Goal: Complete application form

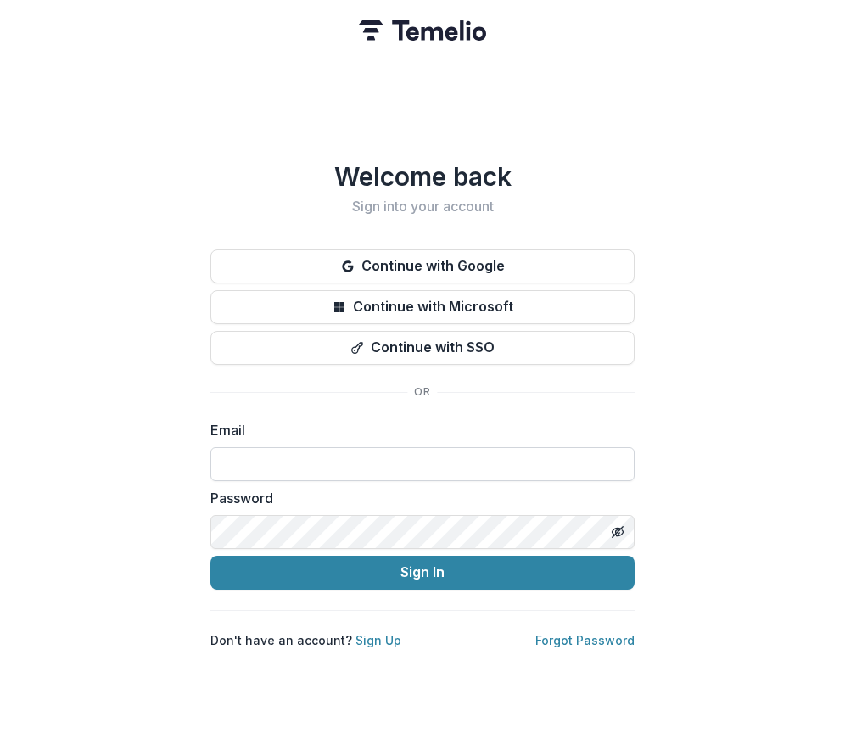
click at [329, 455] on input at bounding box center [422, 464] width 424 height 34
type input "**********"
click at [380, 634] on link "Sign Up" at bounding box center [378, 640] width 46 height 14
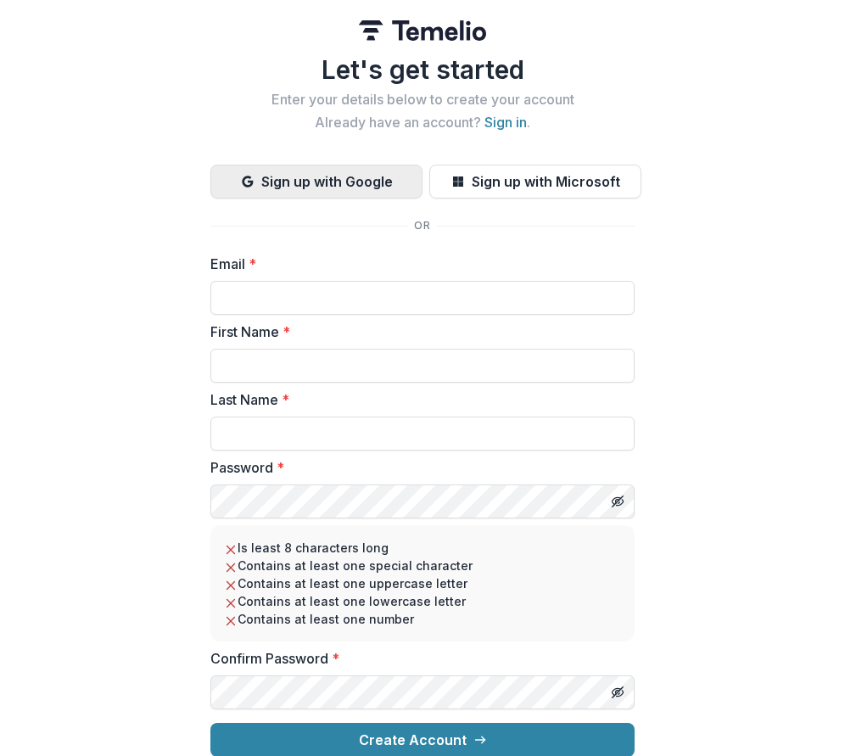
click at [315, 193] on button "Sign up with Google" at bounding box center [316, 182] width 212 height 34
click at [264, 177] on button "Sign up with Google" at bounding box center [316, 182] width 212 height 34
click at [307, 180] on button "Sign up with Google" at bounding box center [316, 182] width 212 height 34
drag, startPoint x: 316, startPoint y: 305, endPoint x: 325, endPoint y: 303, distance: 8.9
click at [316, 305] on input "Email *" at bounding box center [422, 298] width 424 height 34
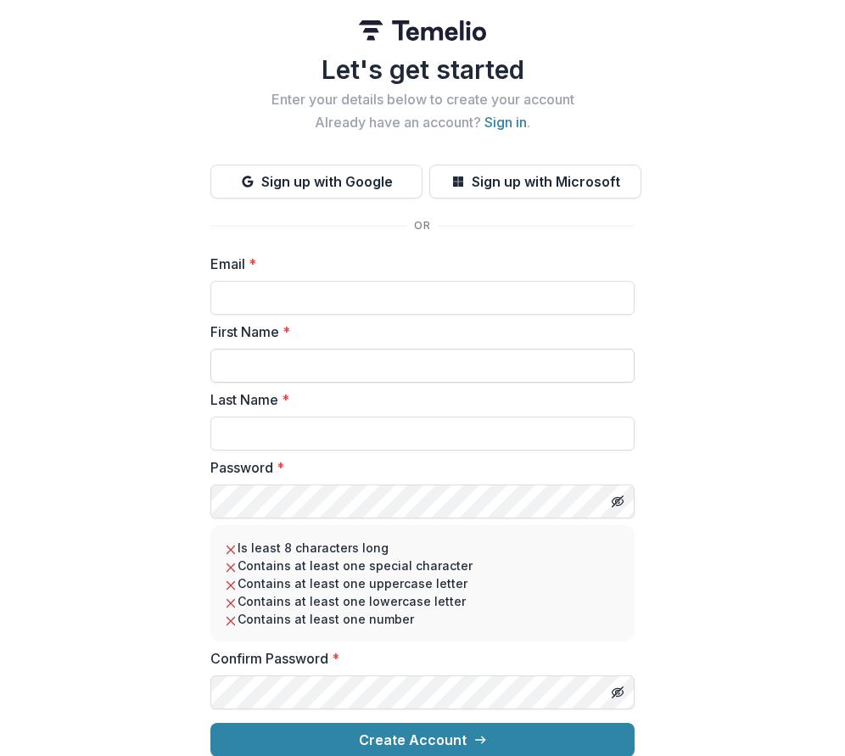
type input "**********"
click at [345, 366] on input "First Name *" at bounding box center [422, 366] width 424 height 34
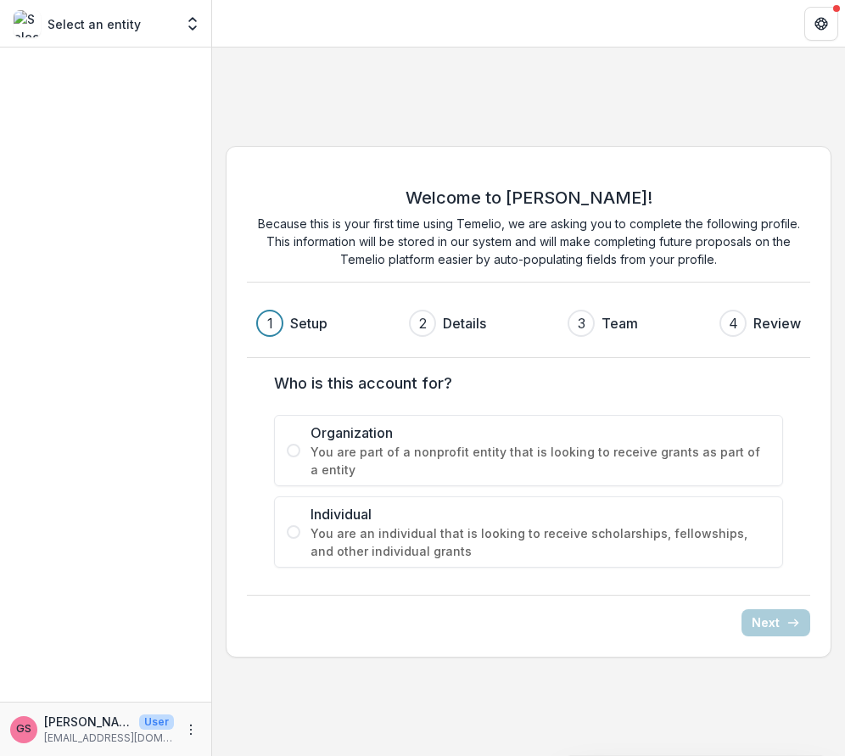
click at [402, 470] on span "You are part of a nonprofit entity that is looking to receive grants as part of…" at bounding box center [540, 461] width 460 height 36
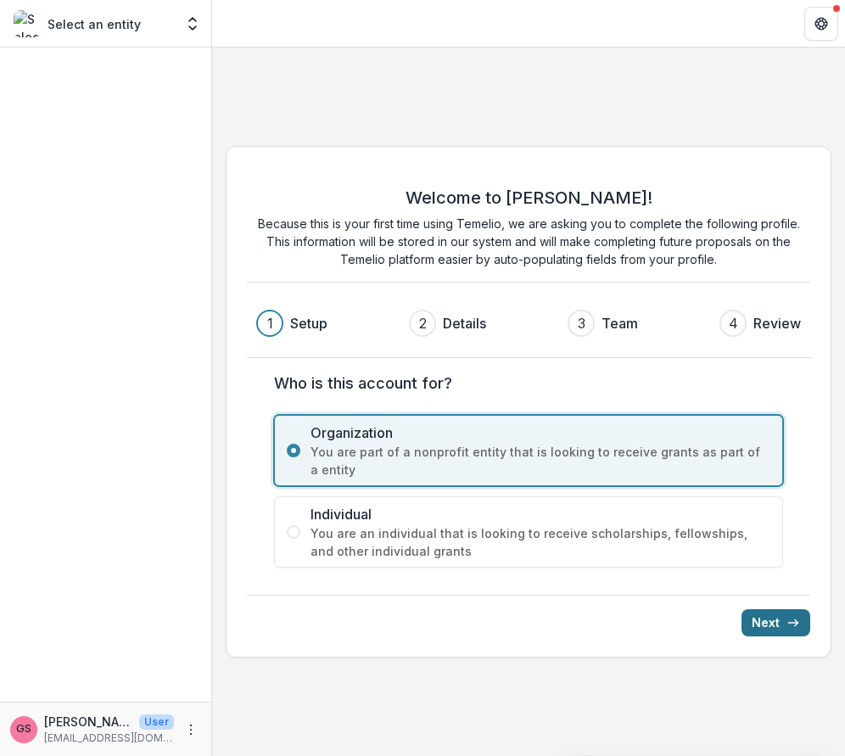
click at [769, 623] on button "Next" at bounding box center [775, 622] width 69 height 27
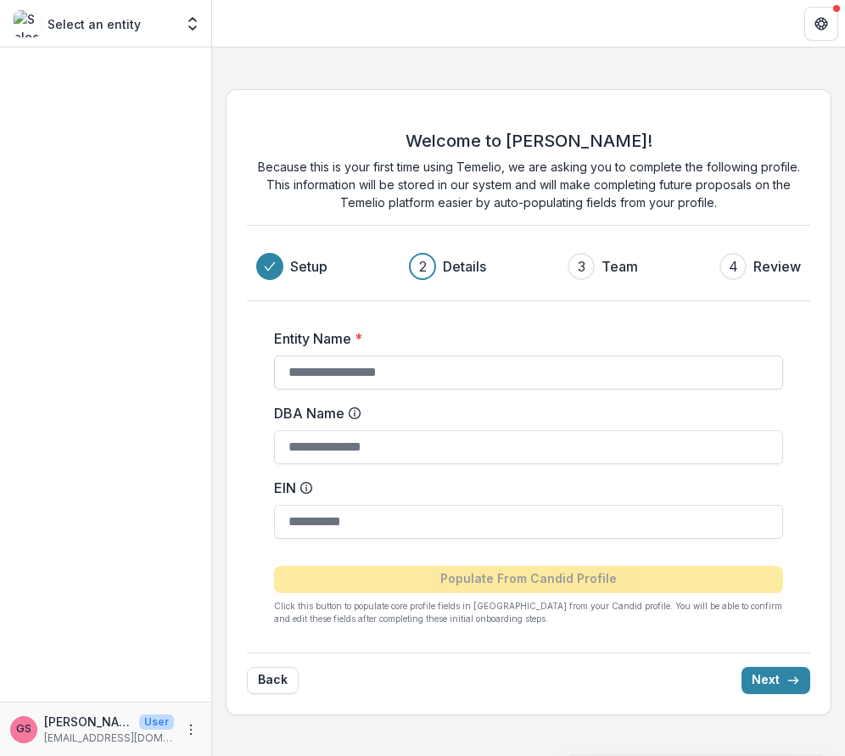
click at [422, 374] on input "Entity Name *" at bounding box center [528, 372] width 509 height 34
type input "**********"
click at [357, 527] on input "EIN" at bounding box center [528, 522] width 509 height 34
type input "**********"
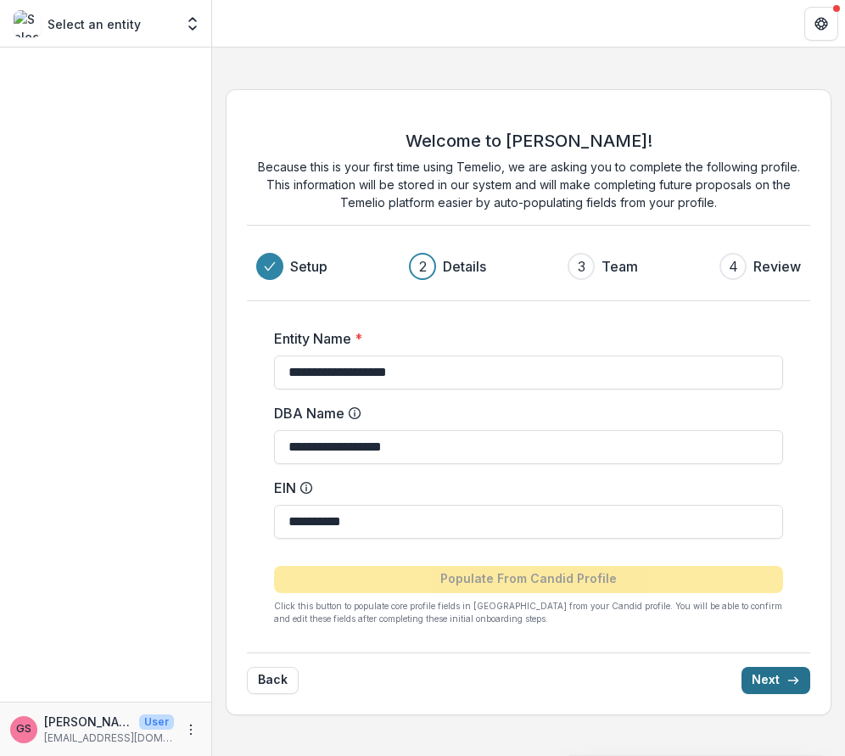
click at [770, 684] on button "Next" at bounding box center [775, 680] width 69 height 27
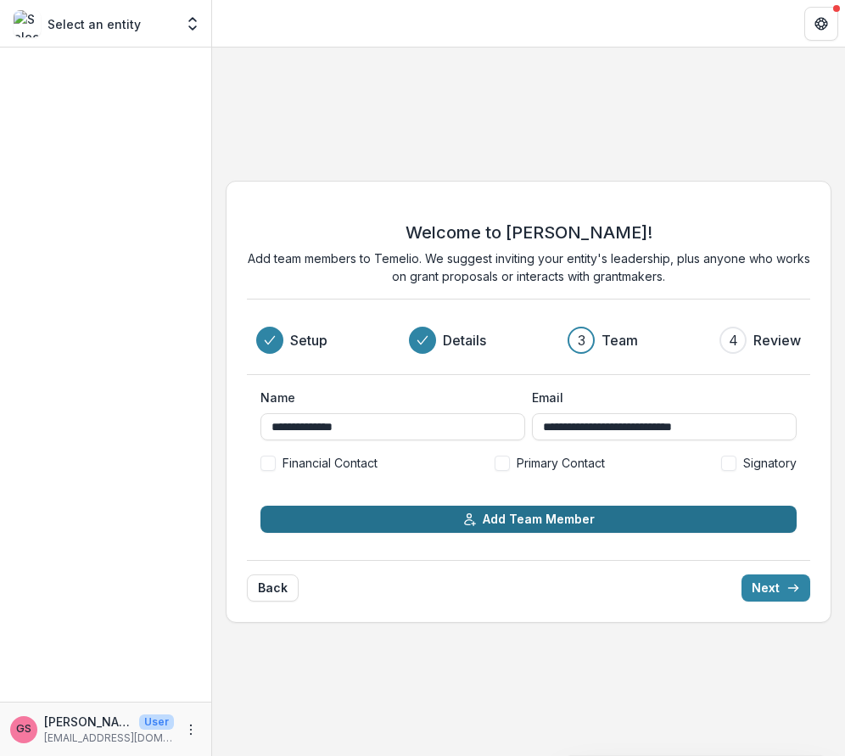
click at [510, 522] on button "Add Team Member" at bounding box center [528, 518] width 536 height 27
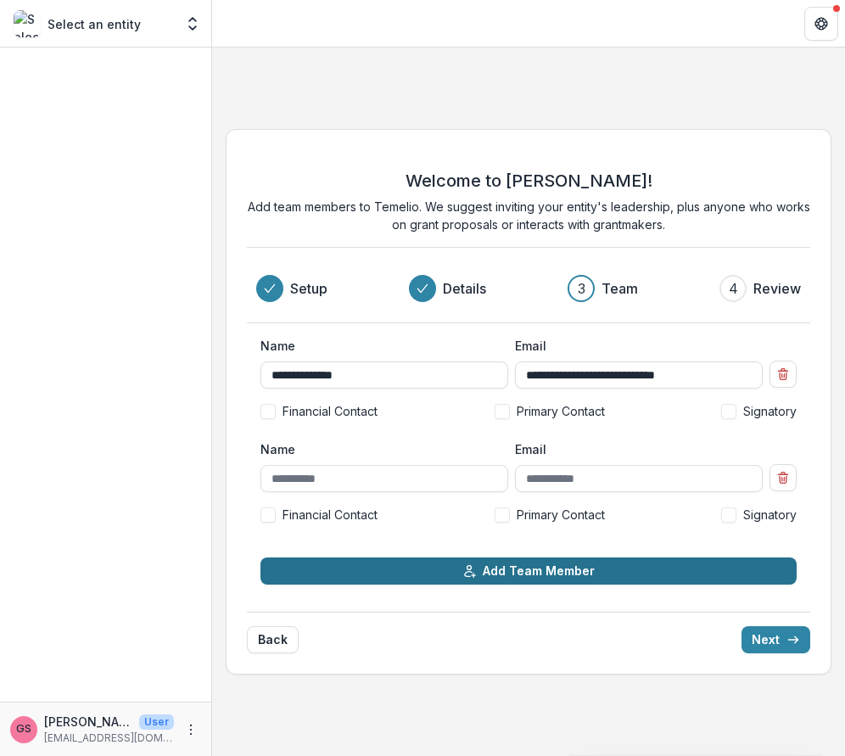
click at [519, 572] on button "Add Team Member" at bounding box center [528, 570] width 536 height 27
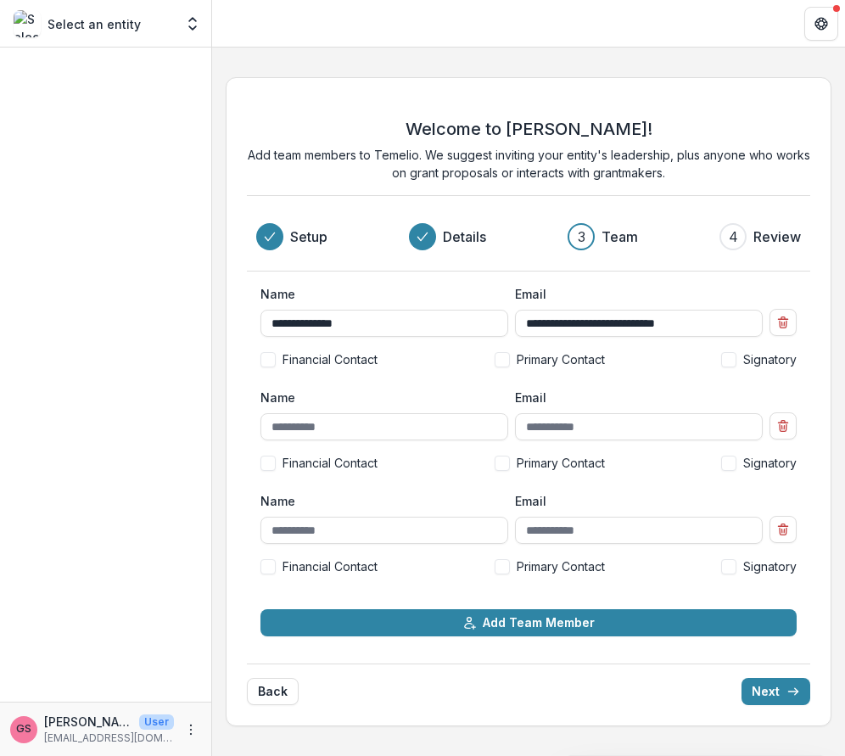
click at [729, 358] on span at bounding box center [728, 359] width 15 height 15
click at [506, 464] on span at bounding box center [501, 462] width 15 height 15
click at [272, 569] on span at bounding box center [267, 566] width 15 height 15
click at [330, 428] on input "Name" at bounding box center [384, 426] width 248 height 27
type input "**********"
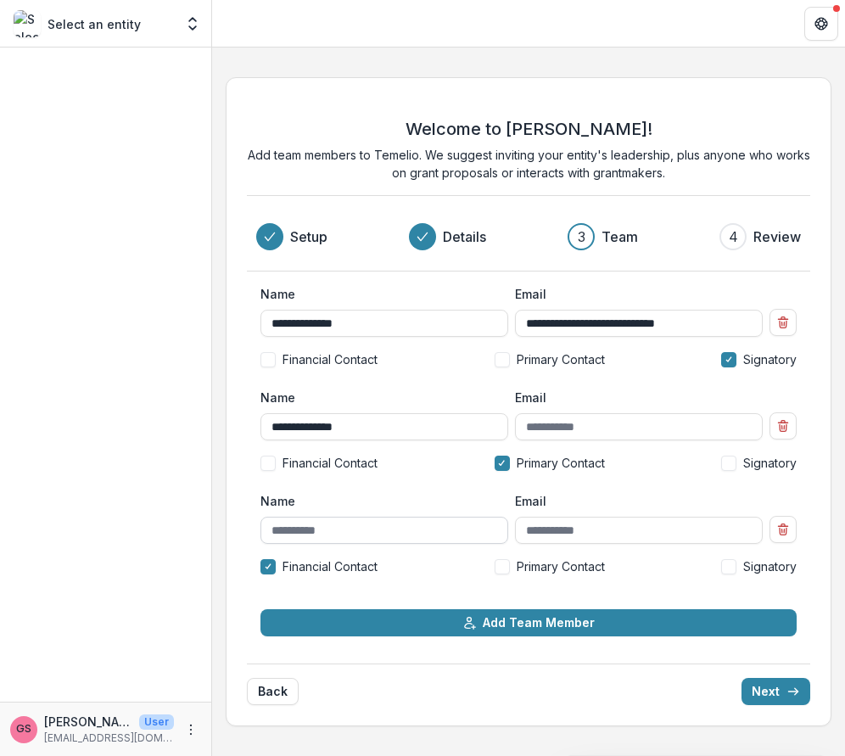
click at [354, 534] on input "Name" at bounding box center [384, 529] width 248 height 27
type input "**********"
click at [553, 423] on input "Email" at bounding box center [639, 426] width 248 height 27
click at [552, 427] on input "Email" at bounding box center [639, 426] width 248 height 27
type input "**********"
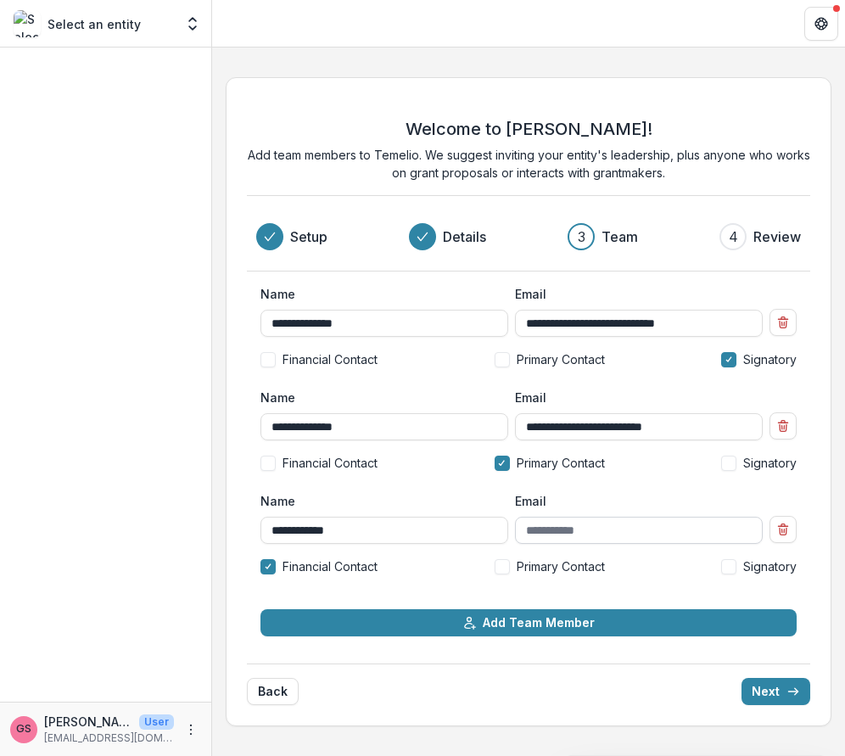
click at [584, 527] on input "Email" at bounding box center [639, 529] width 248 height 27
click at [594, 533] on input "Email" at bounding box center [639, 529] width 248 height 27
paste input "**********"
type input "**********"
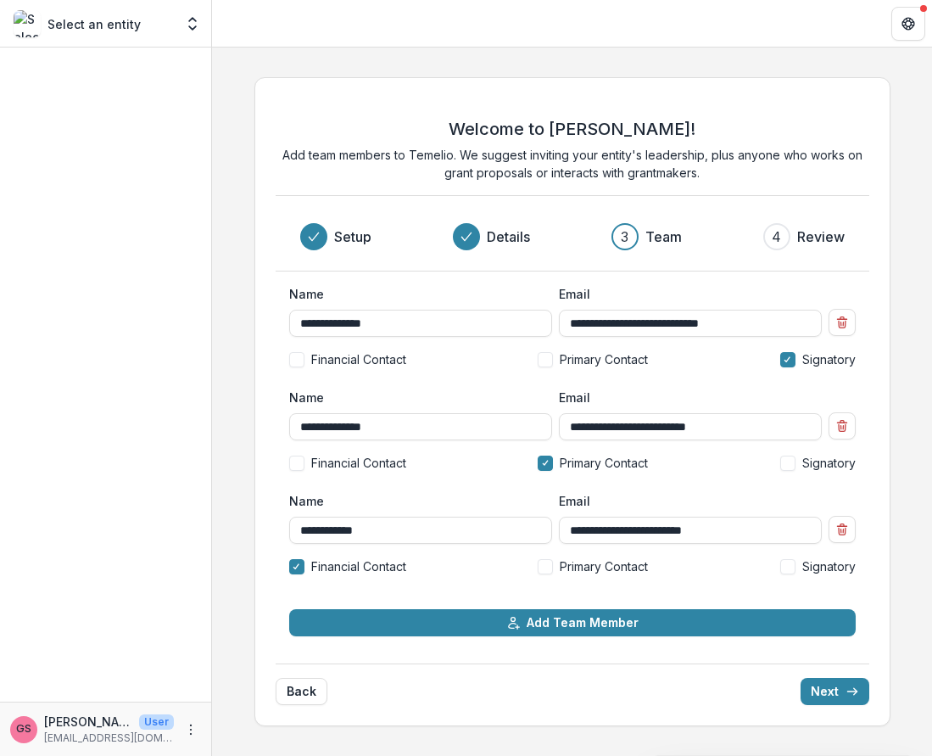
click at [403, 66] on div "**********" at bounding box center [572, 402] width 720 height 676
click at [824, 695] on button "Next" at bounding box center [835, 691] width 69 height 27
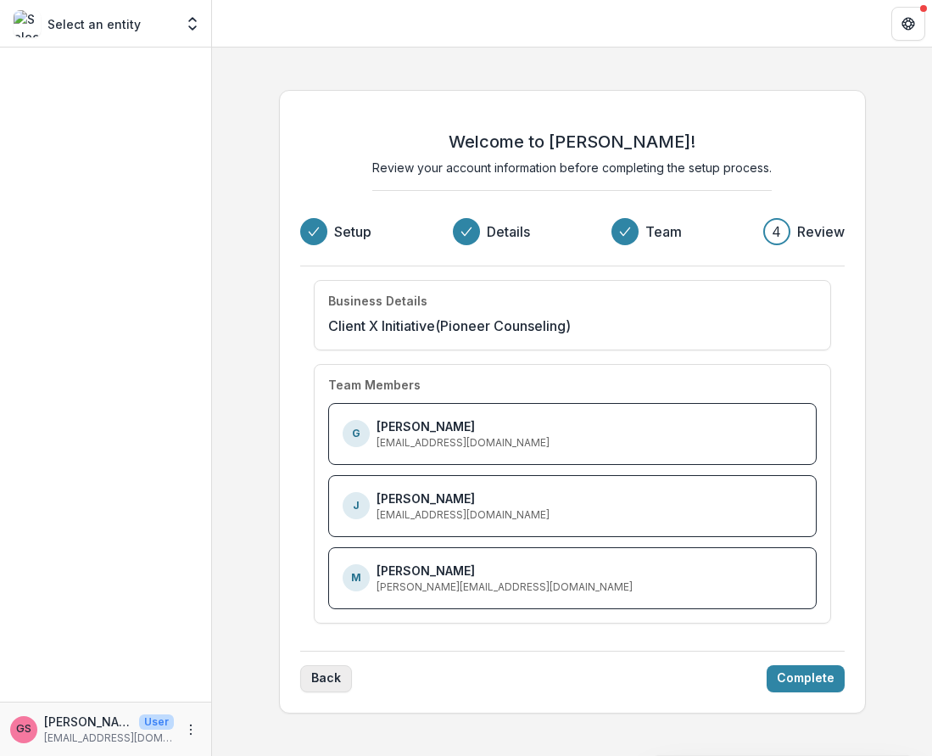
click at [316, 684] on button "Back" at bounding box center [326, 678] width 52 height 27
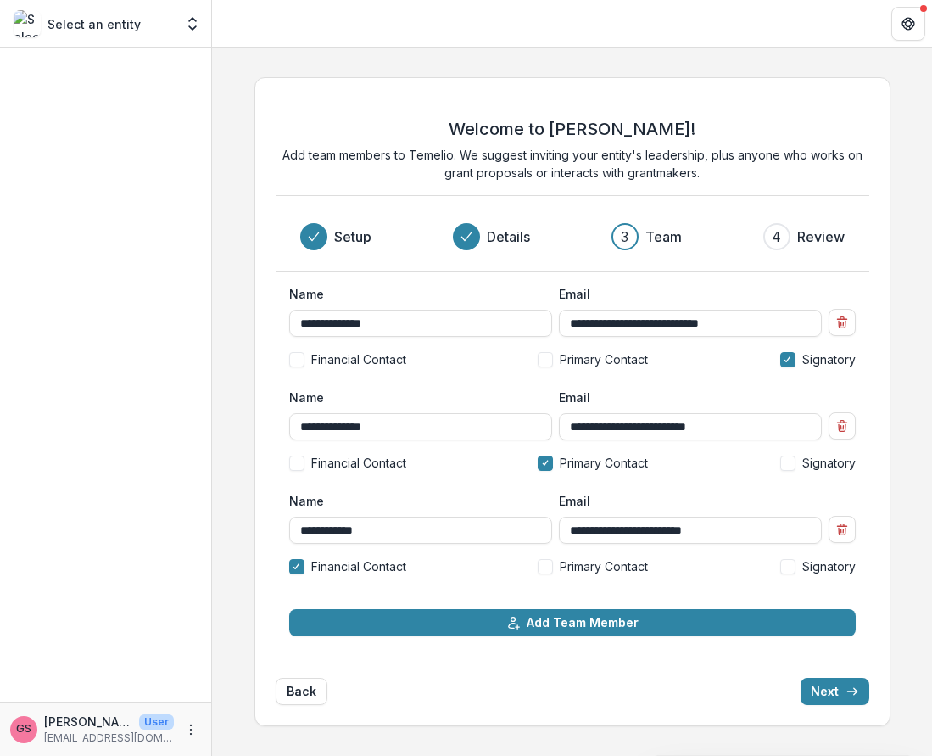
click at [546, 362] on span at bounding box center [545, 359] width 15 height 15
click at [792, 363] on span at bounding box center [787, 359] width 15 height 15
click at [789, 465] on span at bounding box center [787, 462] width 15 height 15
click at [549, 462] on span at bounding box center [545, 462] width 15 height 15
click at [539, 366] on span at bounding box center [545, 359] width 15 height 15
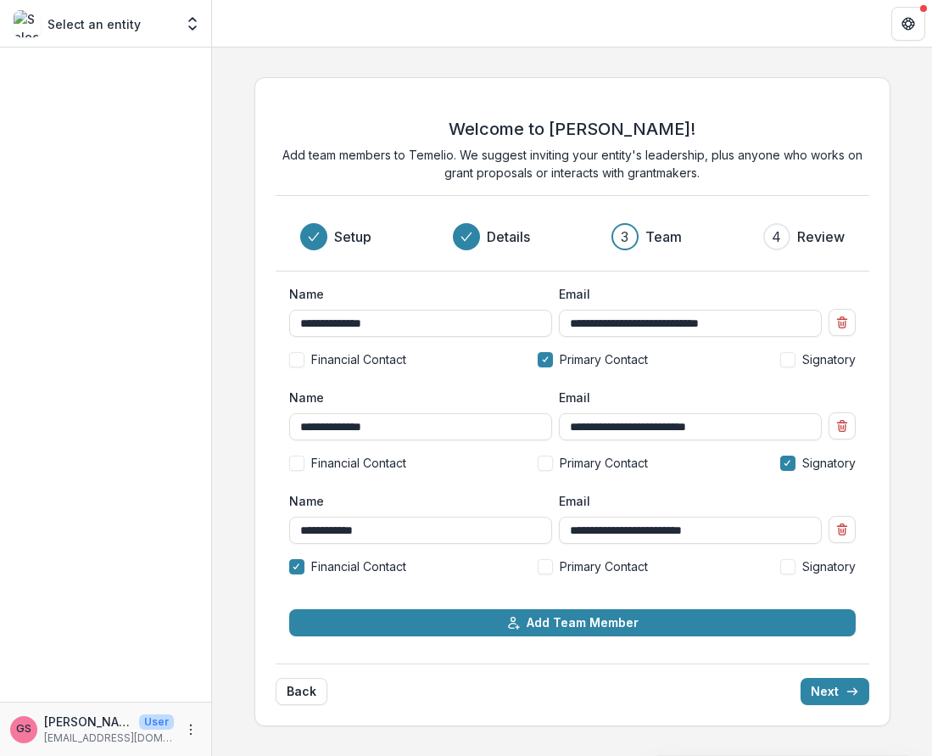
click at [790, 360] on span at bounding box center [787, 359] width 15 height 15
click at [789, 359] on polyline at bounding box center [786, 359] width 5 height 5
click at [790, 360] on span at bounding box center [787, 359] width 15 height 15
click at [821, 692] on button "Next" at bounding box center [835, 691] width 69 height 27
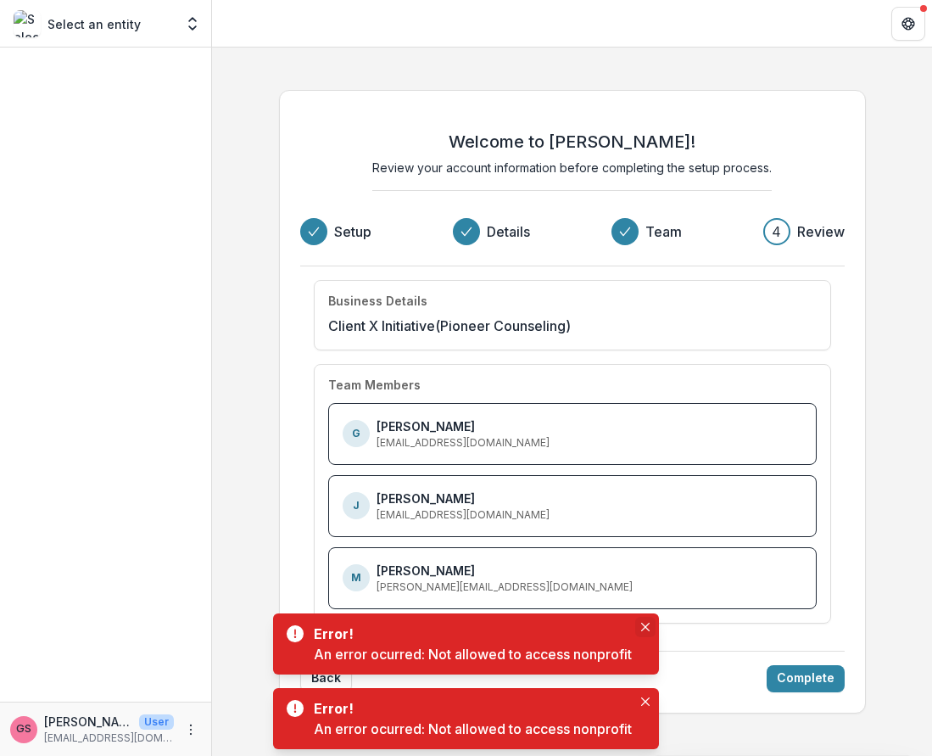
click at [649, 624] on icon "Close" at bounding box center [645, 626] width 8 height 8
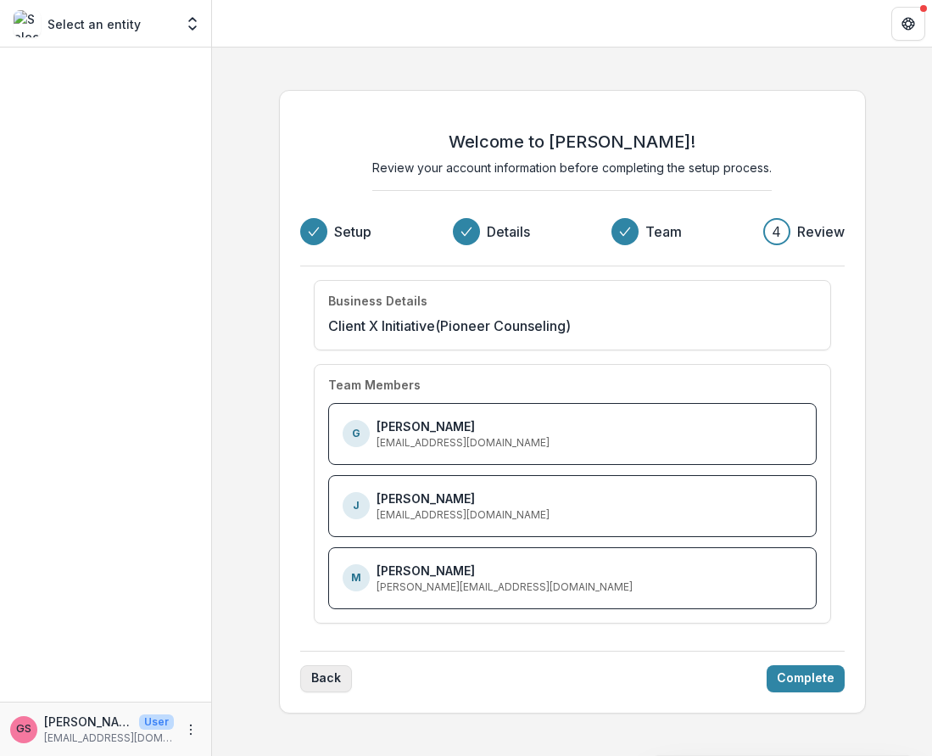
click at [327, 679] on button "Back" at bounding box center [326, 678] width 52 height 27
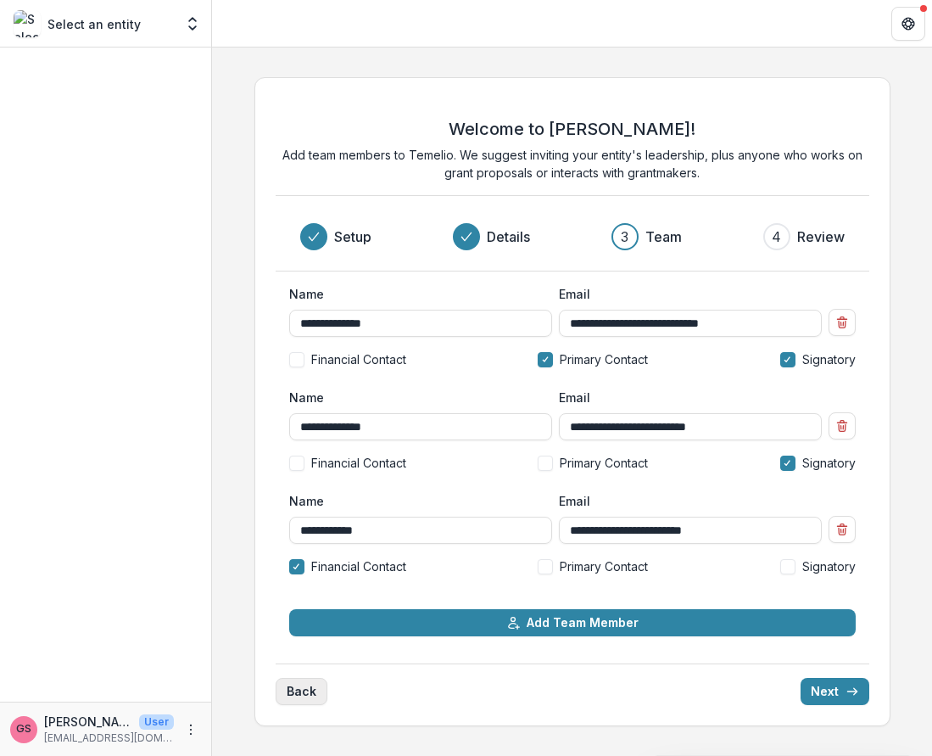
click at [296, 694] on button "Back" at bounding box center [302, 691] width 52 height 27
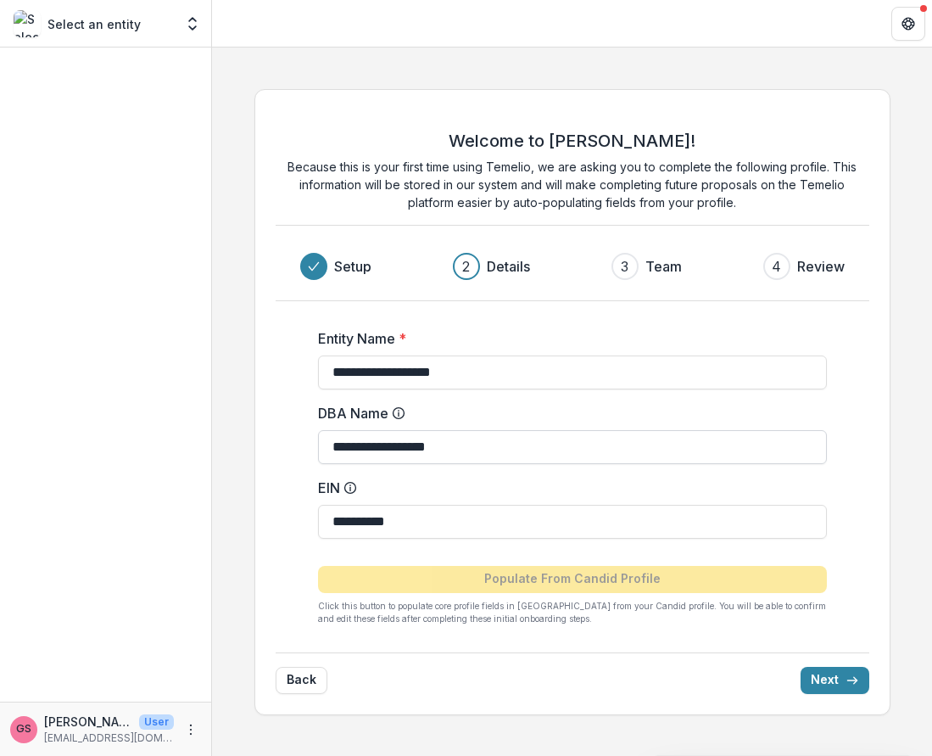
click at [451, 453] on input "**********" at bounding box center [572, 447] width 509 height 34
click at [451, 455] on input "**********" at bounding box center [572, 447] width 509 height 34
click at [451, 456] on input "**********" at bounding box center [572, 447] width 509 height 34
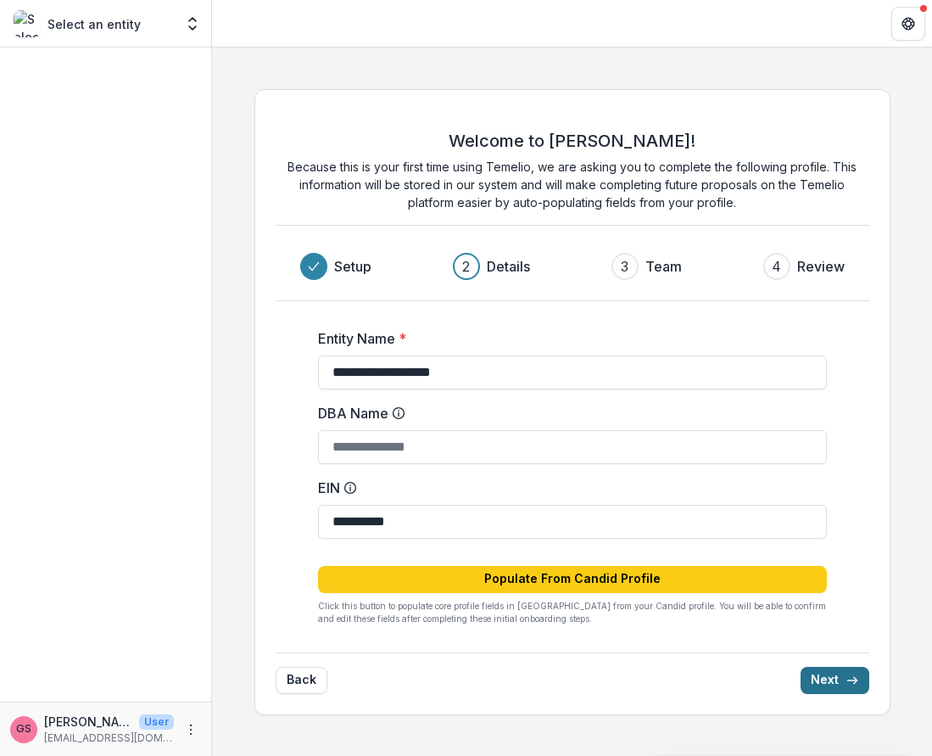
click at [839, 682] on button "Next" at bounding box center [835, 680] width 69 height 27
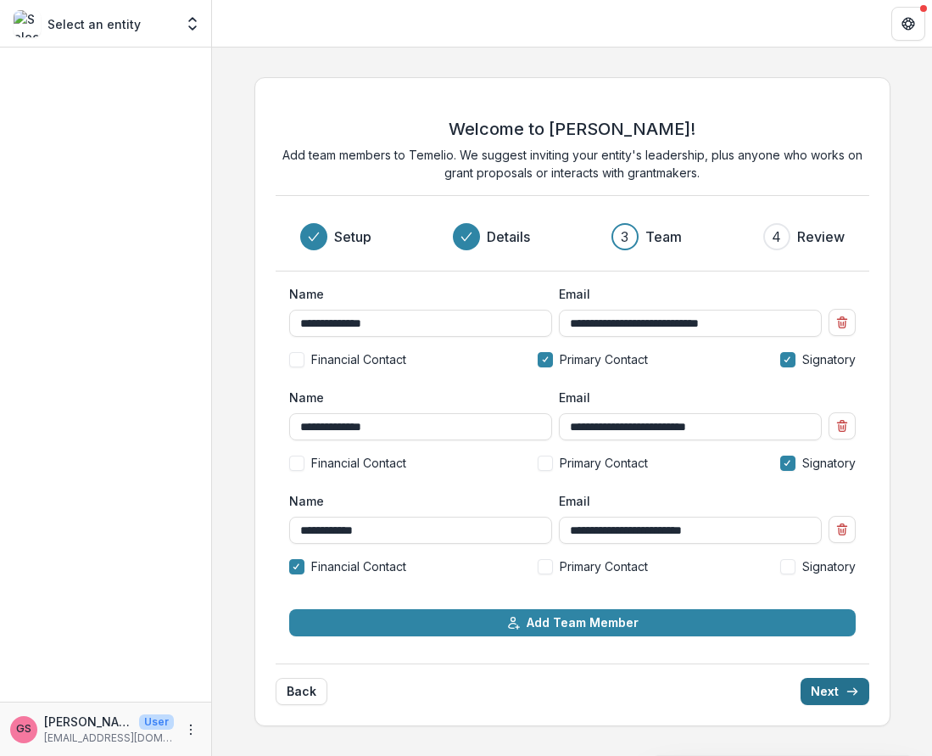
click at [843, 691] on button "Next" at bounding box center [835, 691] width 69 height 27
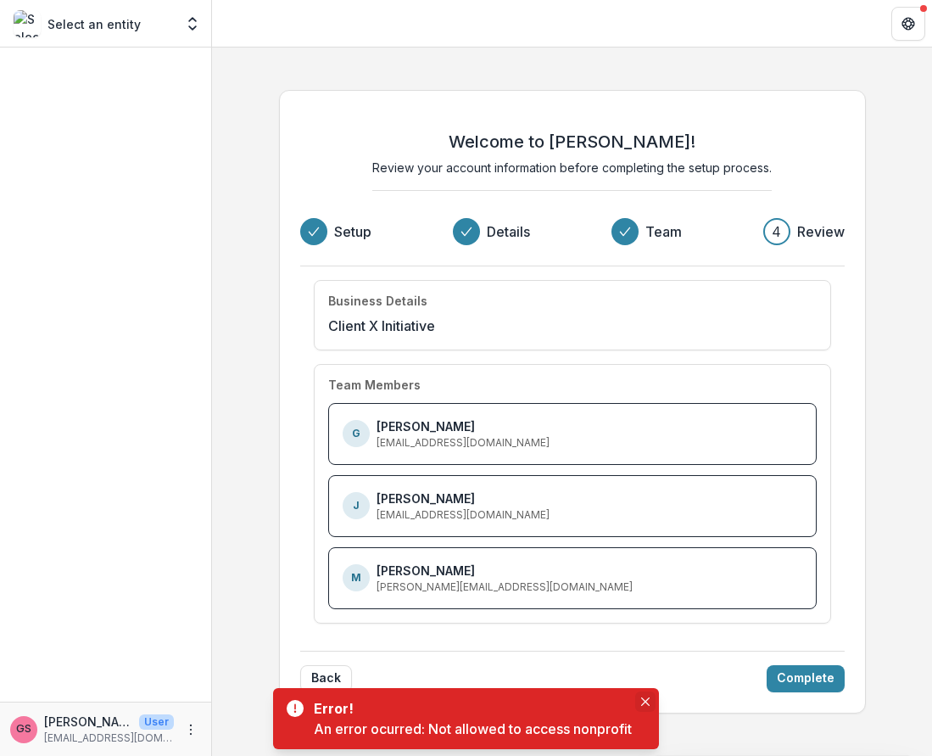
click at [651, 700] on button "Close" at bounding box center [645, 701] width 20 height 20
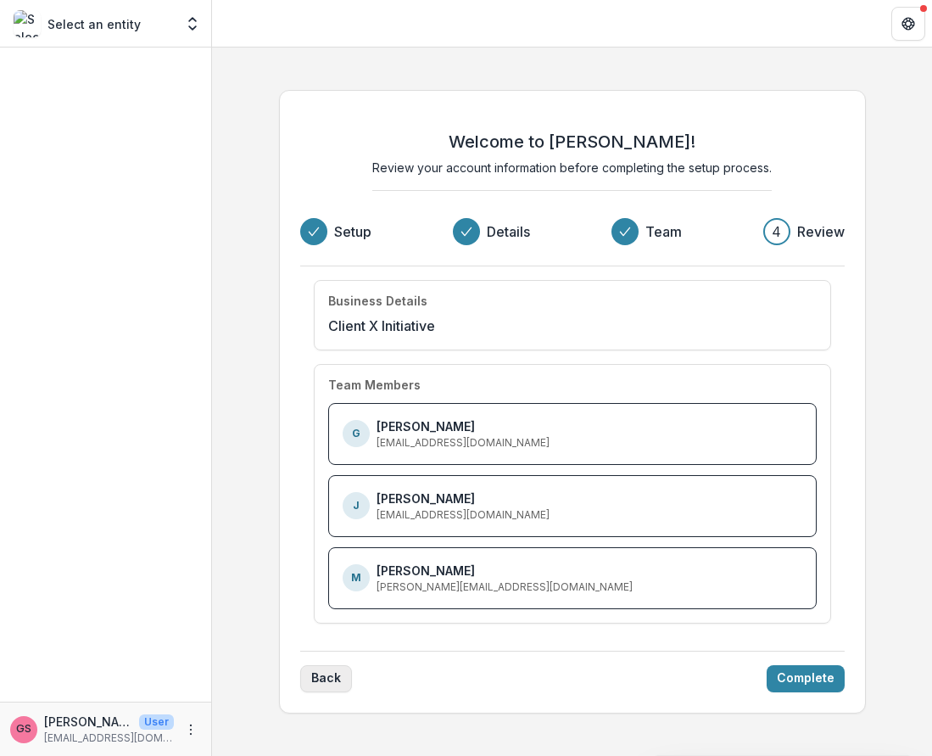
click at [338, 680] on button "Back" at bounding box center [326, 678] width 52 height 27
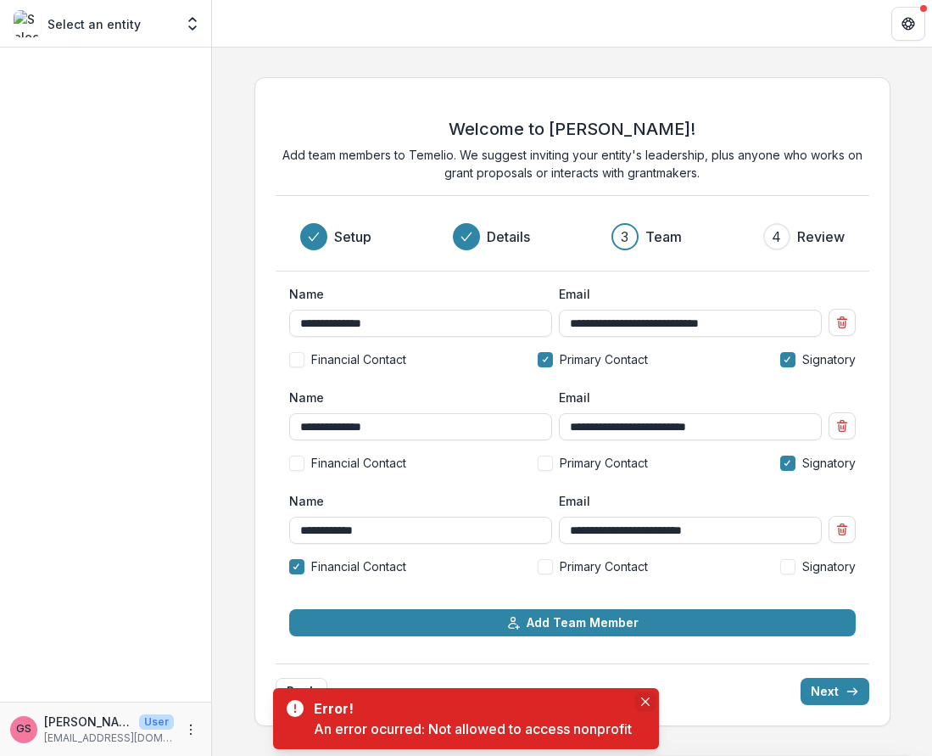
click at [648, 699] on icon "Close" at bounding box center [645, 701] width 8 height 8
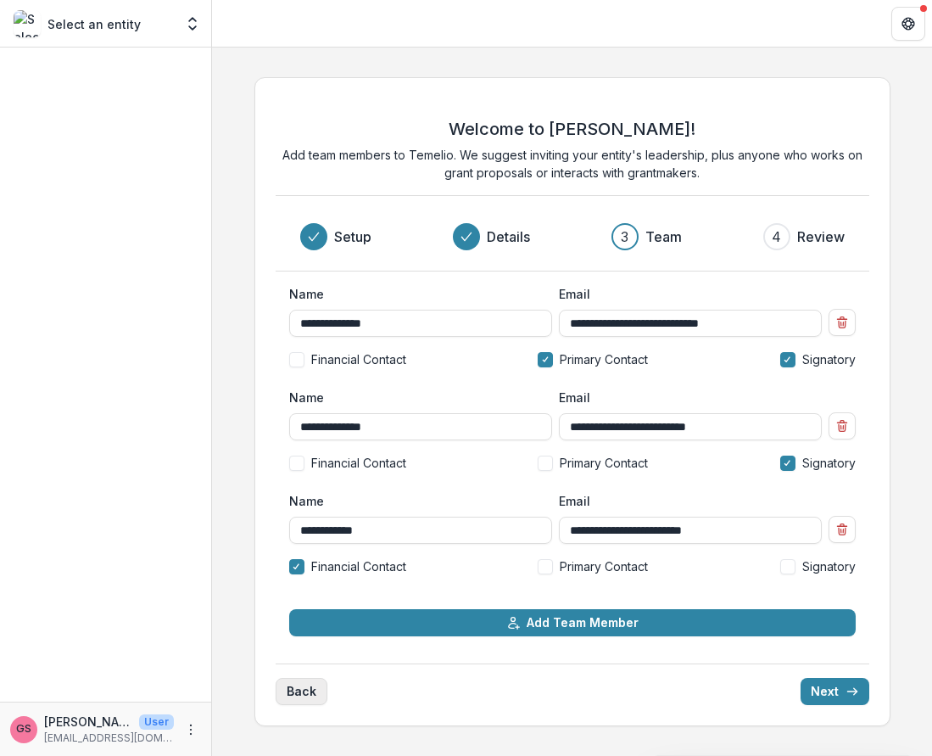
click at [294, 687] on button "Back" at bounding box center [302, 691] width 52 height 27
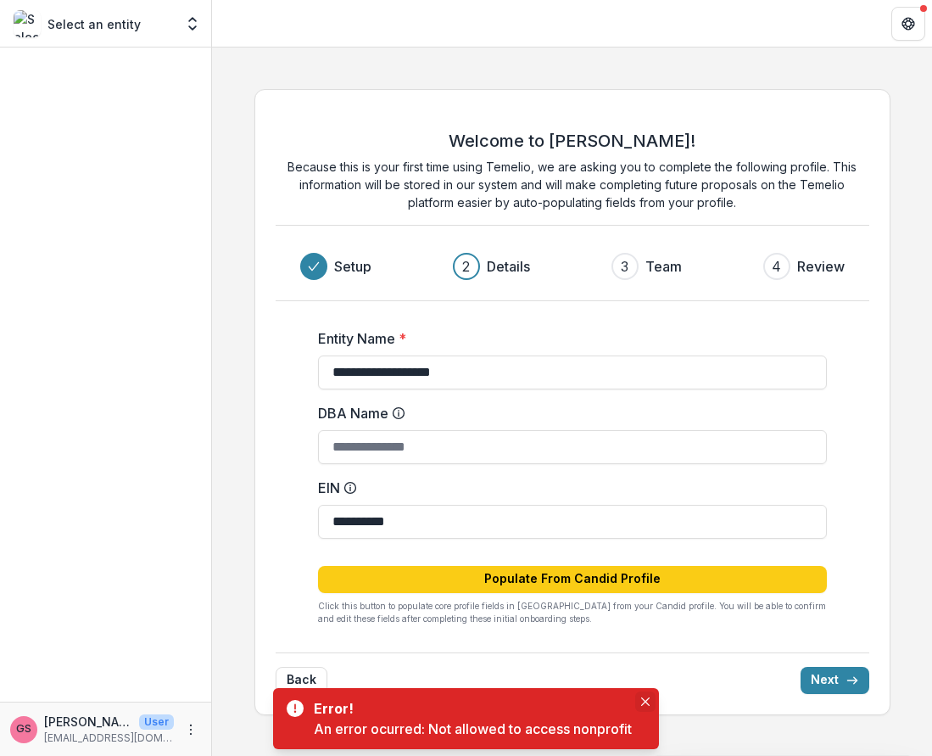
click at [644, 700] on icon "Close" at bounding box center [645, 701] width 8 height 8
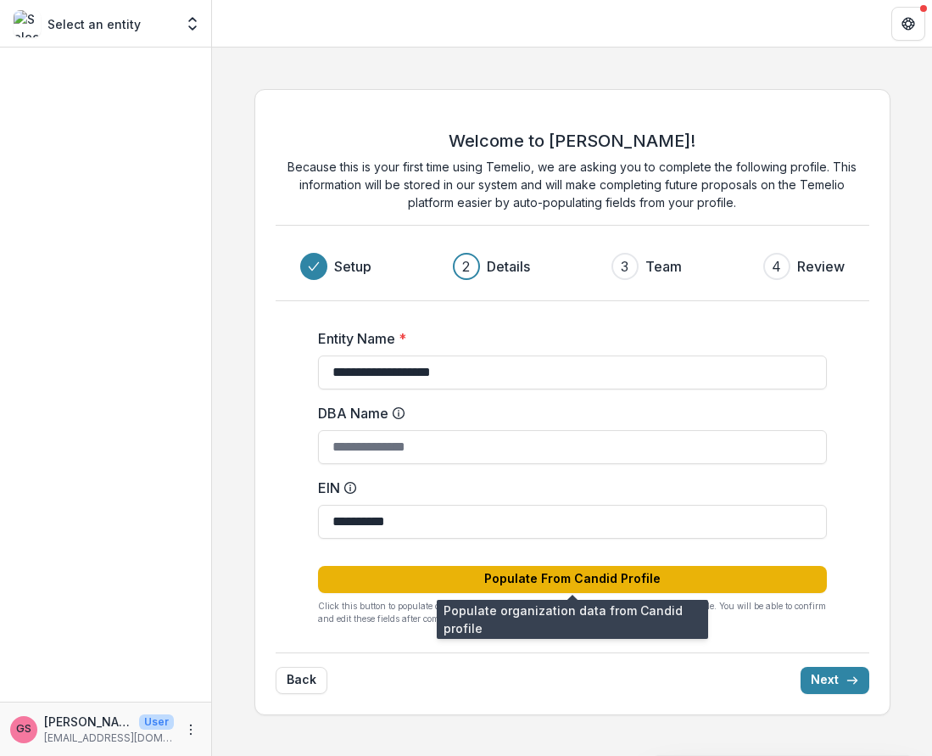
click at [472, 578] on button "Populate From Candid Profile" at bounding box center [572, 579] width 509 height 27
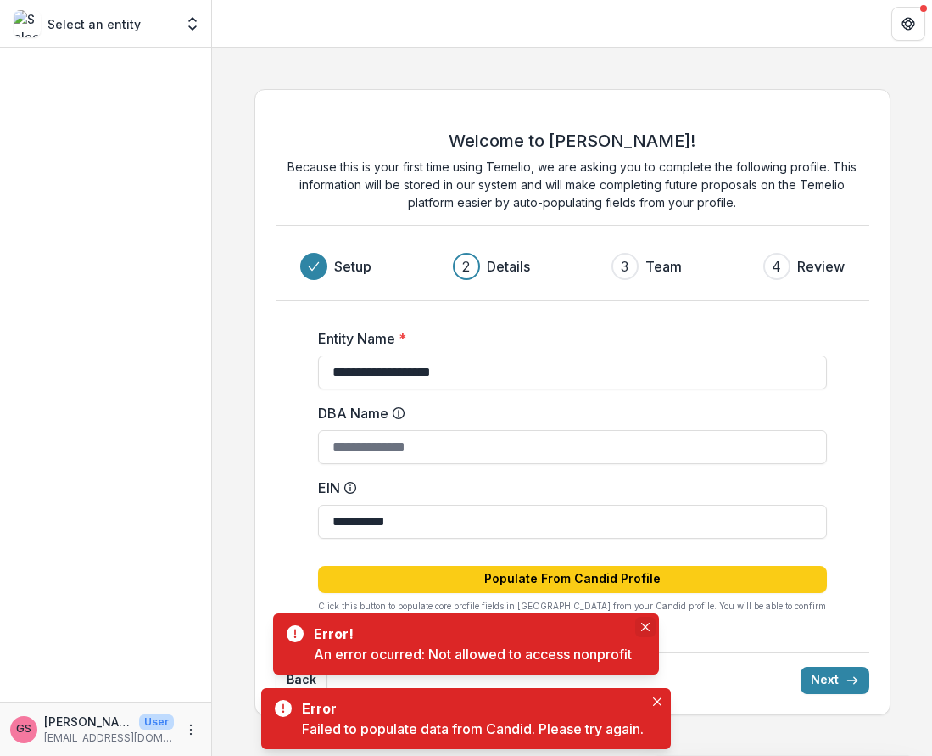
click at [644, 622] on icon "Close" at bounding box center [645, 626] width 8 height 8
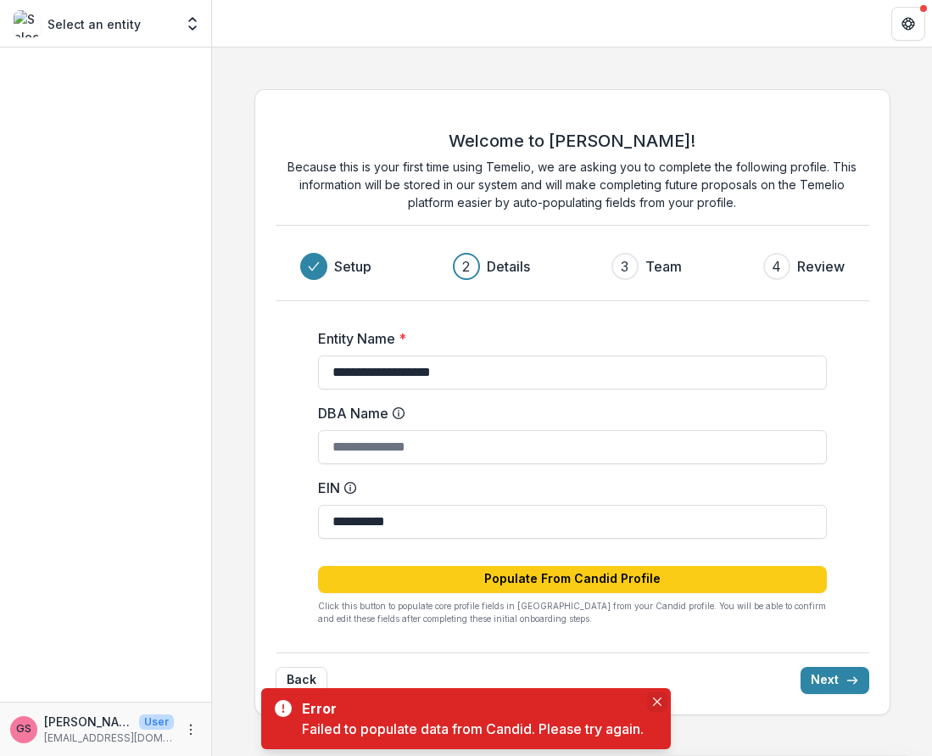
click at [661, 700] on icon "Close" at bounding box center [657, 701] width 8 height 8
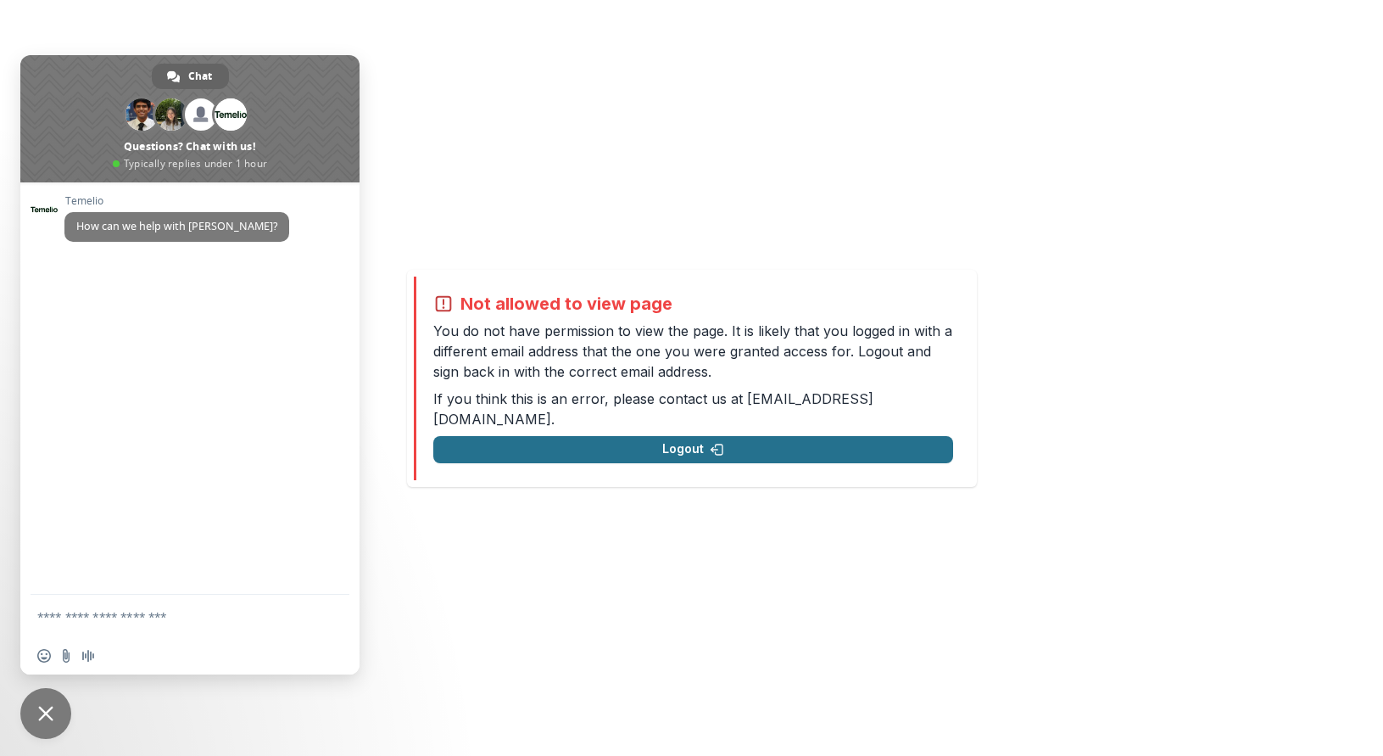
click at [634, 445] on button "Logout" at bounding box center [693, 449] width 520 height 27
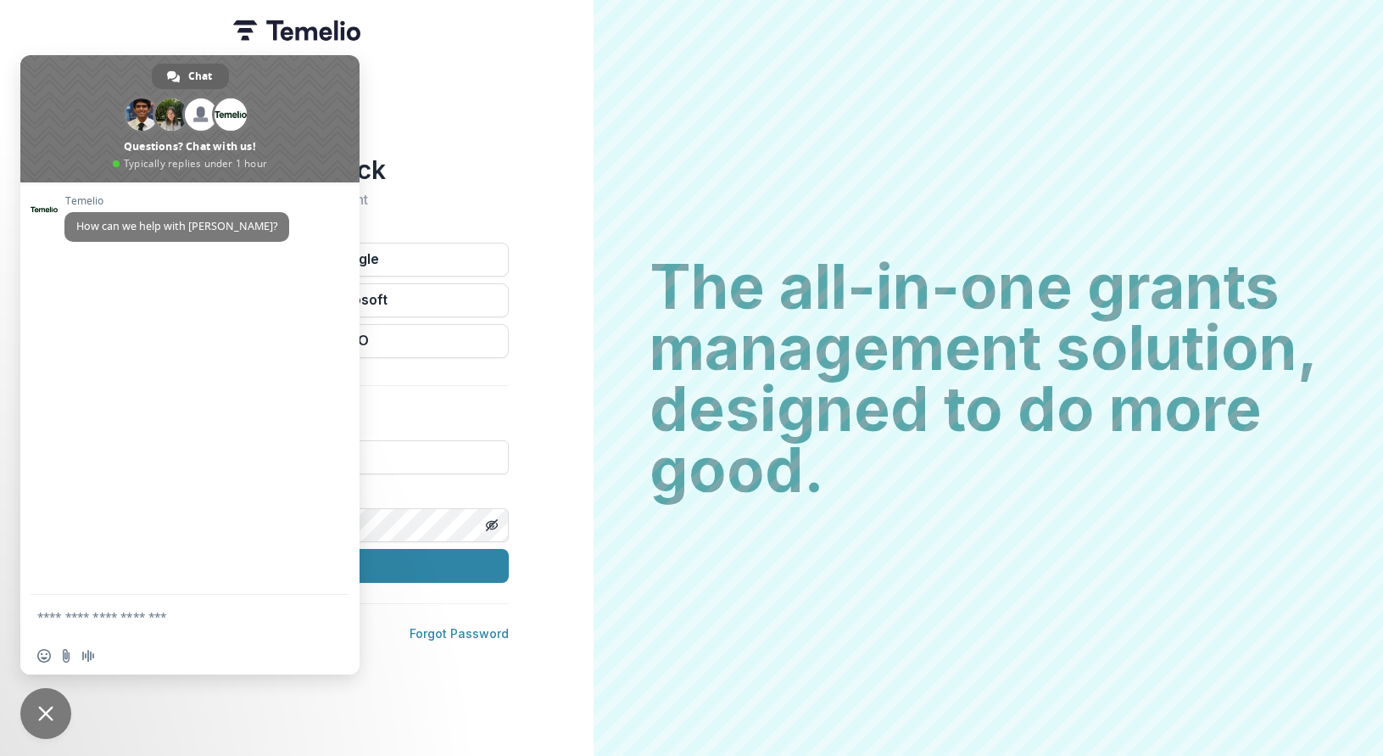
click at [487, 177] on h1 "Welcome back" at bounding box center [297, 169] width 424 height 31
click at [51, 723] on span "Close chat" at bounding box center [45, 713] width 51 height 51
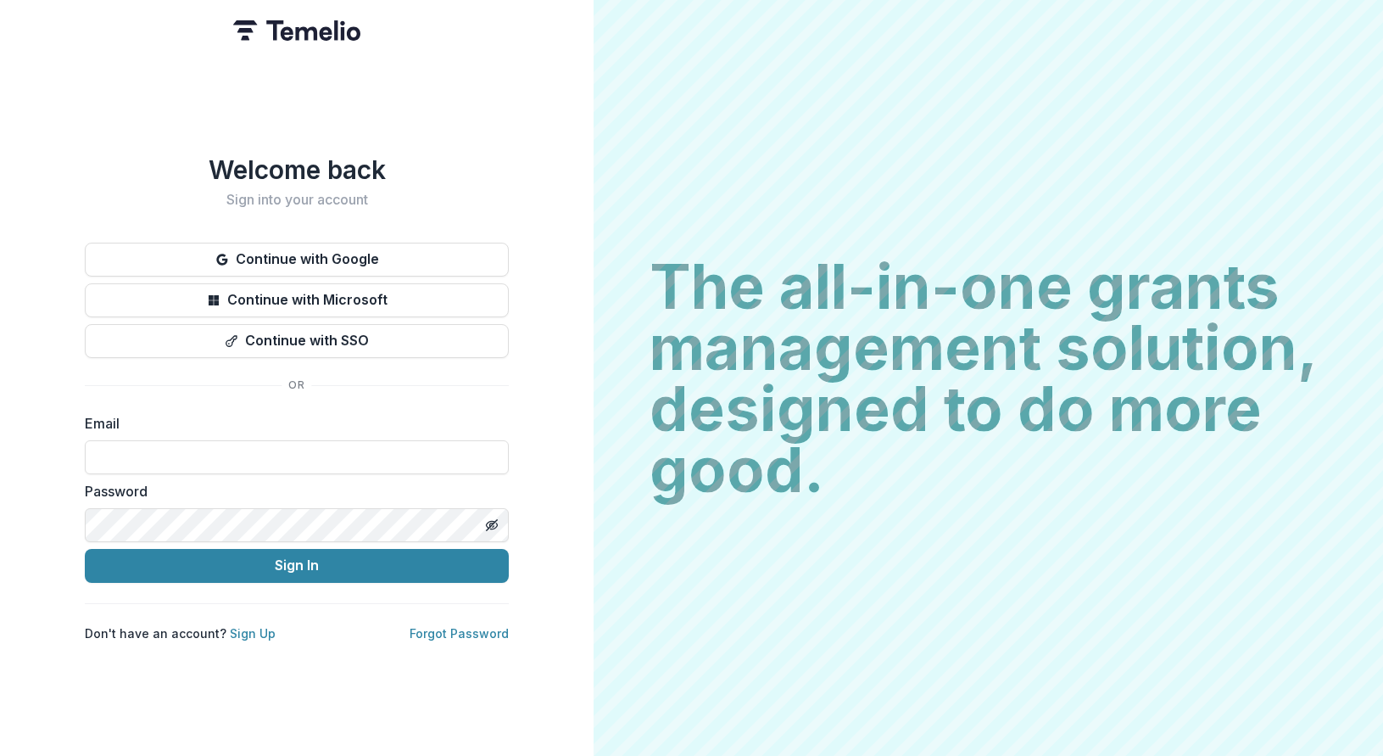
type textarea "**********"
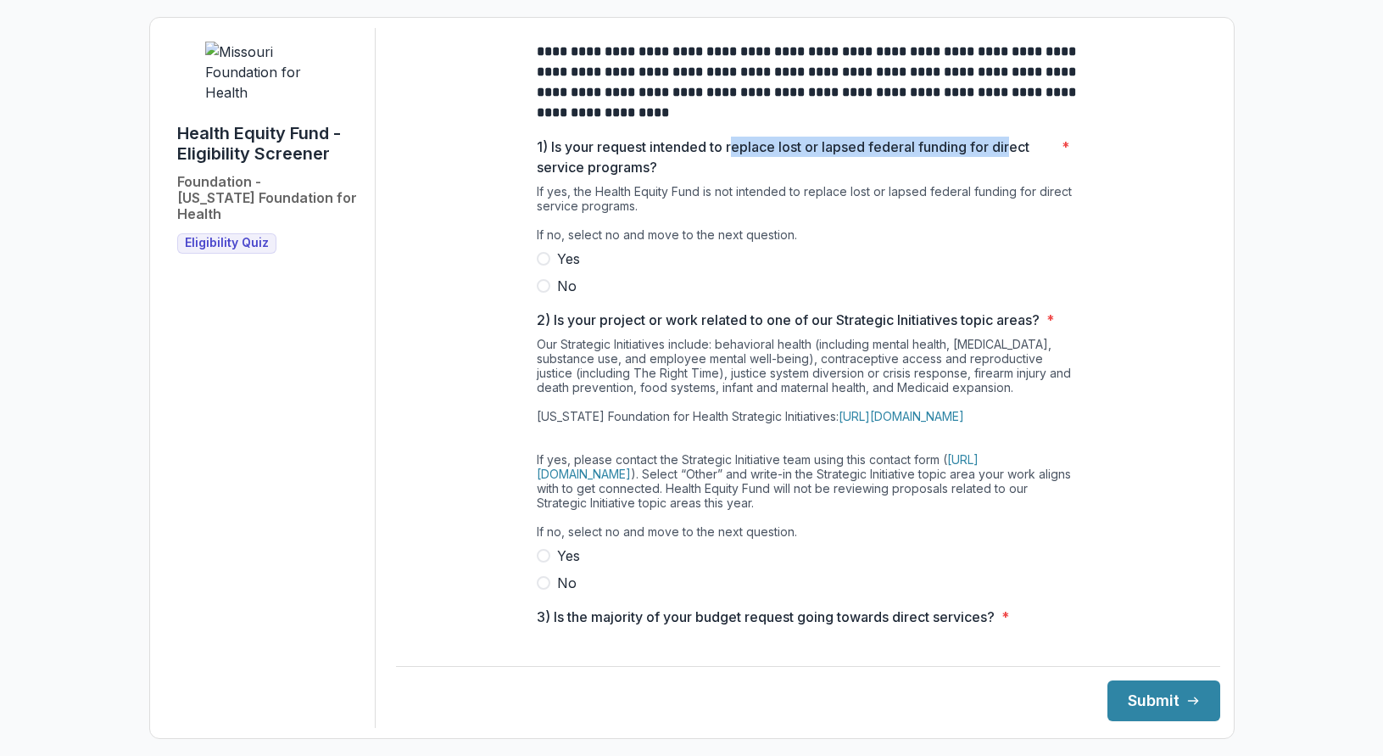
drag, startPoint x: 729, startPoint y: 163, endPoint x: 1013, endPoint y: 158, distance: 283.3
click at [1013, 158] on p "1) Is your request intended to replace lost or lapsed federal funding for direc…" at bounding box center [796, 157] width 518 height 41
click at [544, 293] on span at bounding box center [544, 286] width 14 height 14
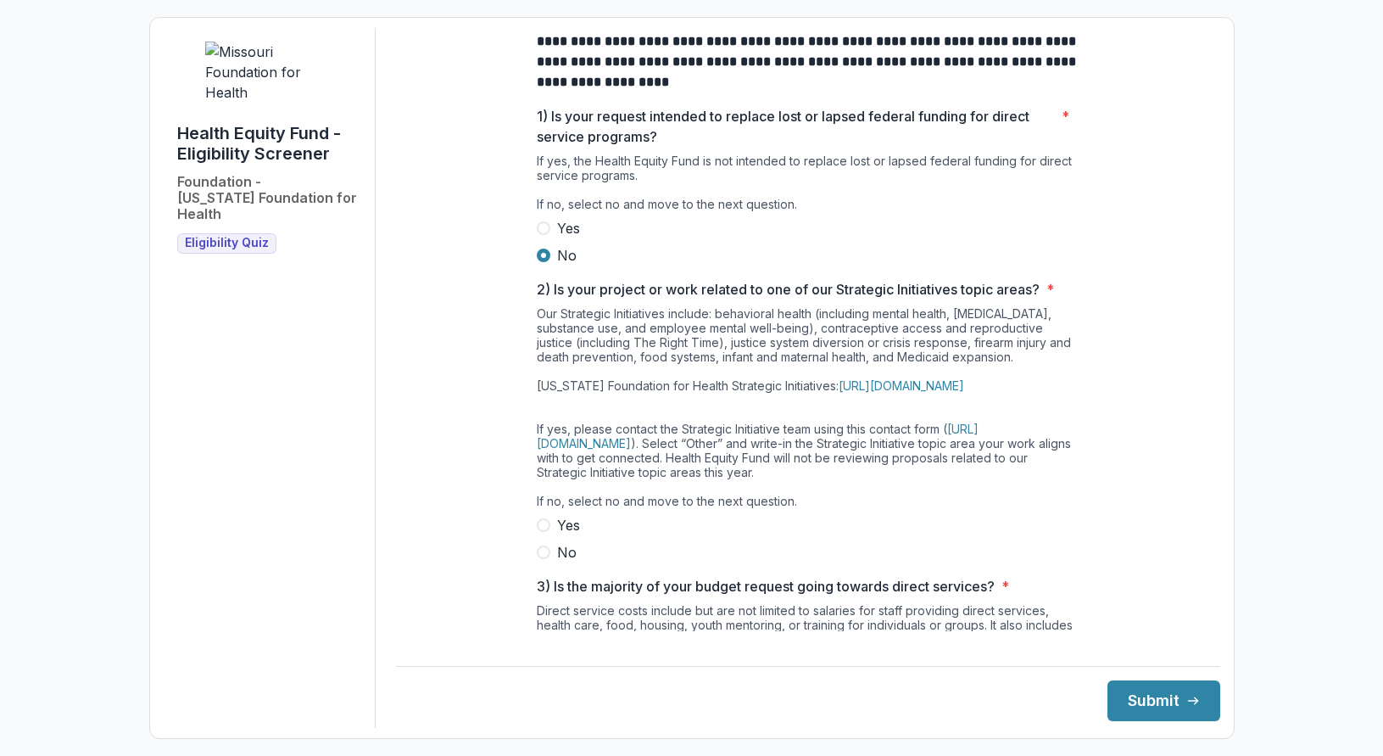
scroll to position [85, 0]
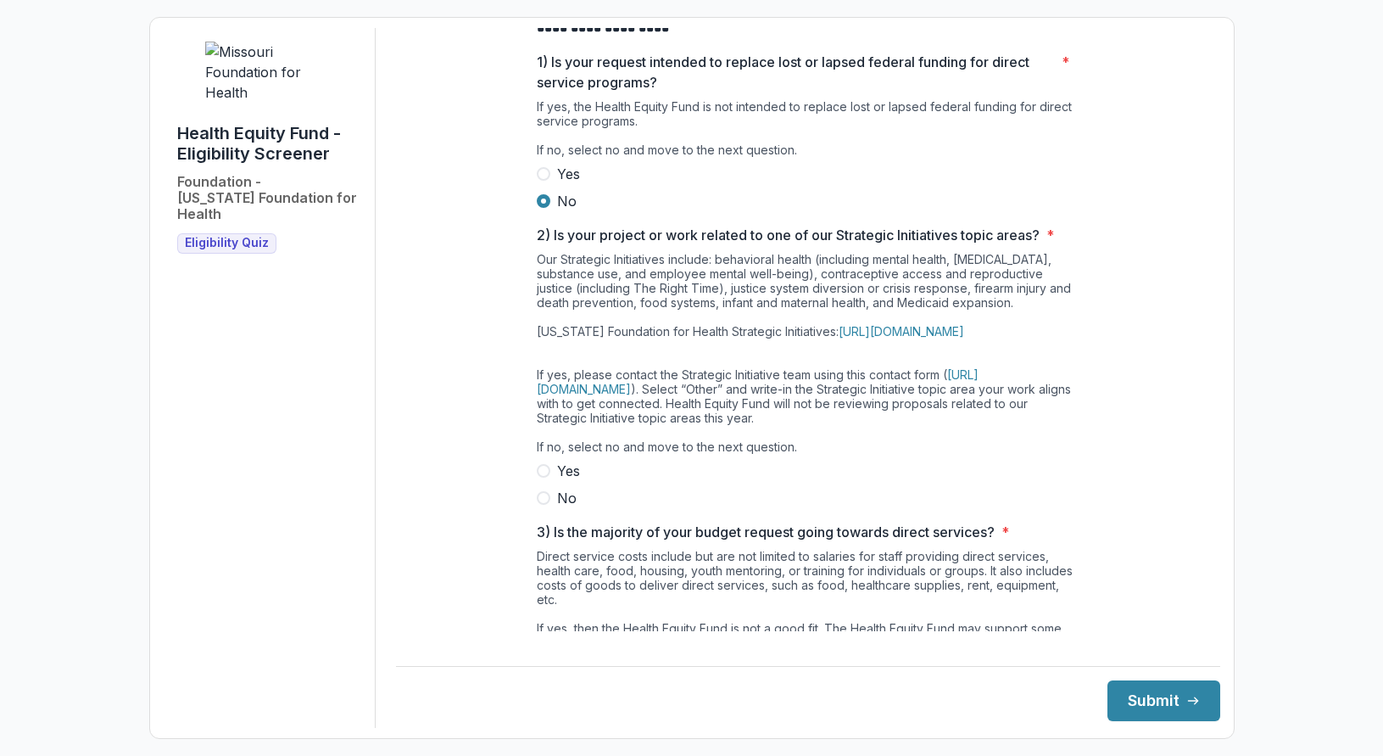
click at [539, 536] on div "**********" at bounding box center [808, 442] width 543 height 998
drag, startPoint x: 544, startPoint y: 525, endPoint x: 552, endPoint y: 519, distance: 10.4
click at [544, 505] on span at bounding box center [544, 498] width 14 height 14
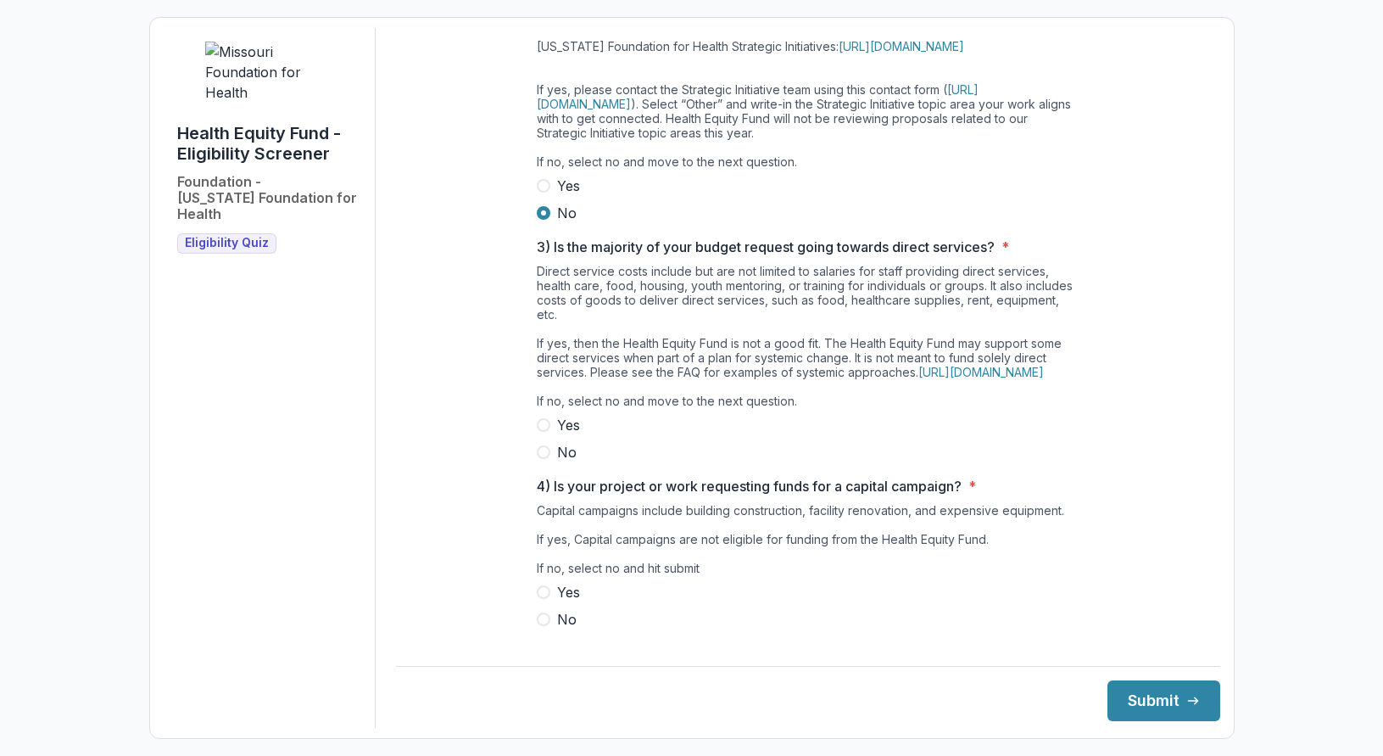
scroll to position [424, 0]
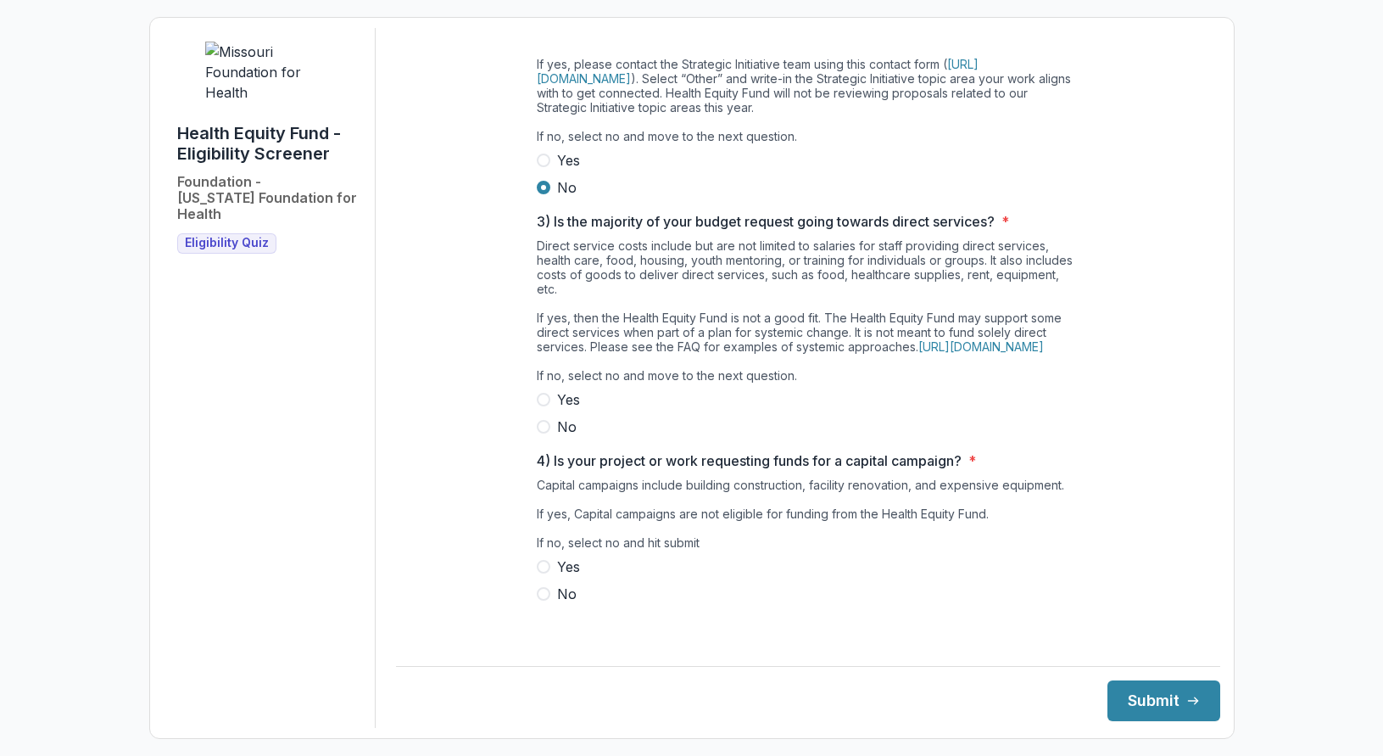
click at [544, 433] on span at bounding box center [544, 427] width 14 height 14
click at [543, 600] on span at bounding box center [544, 594] width 14 height 14
click at [1143, 707] on button "Submit" at bounding box center [1164, 700] width 113 height 41
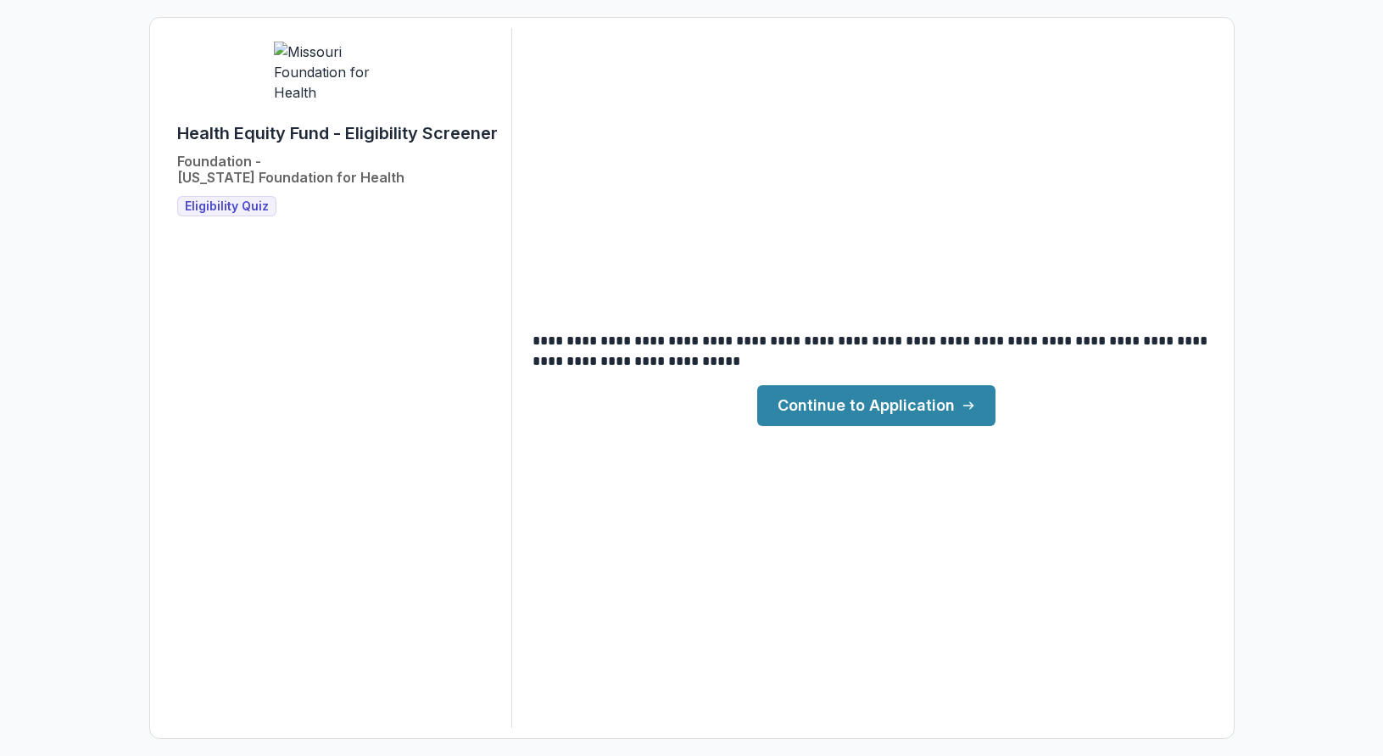
click at [855, 394] on link "Continue to Application" at bounding box center [876, 405] width 238 height 41
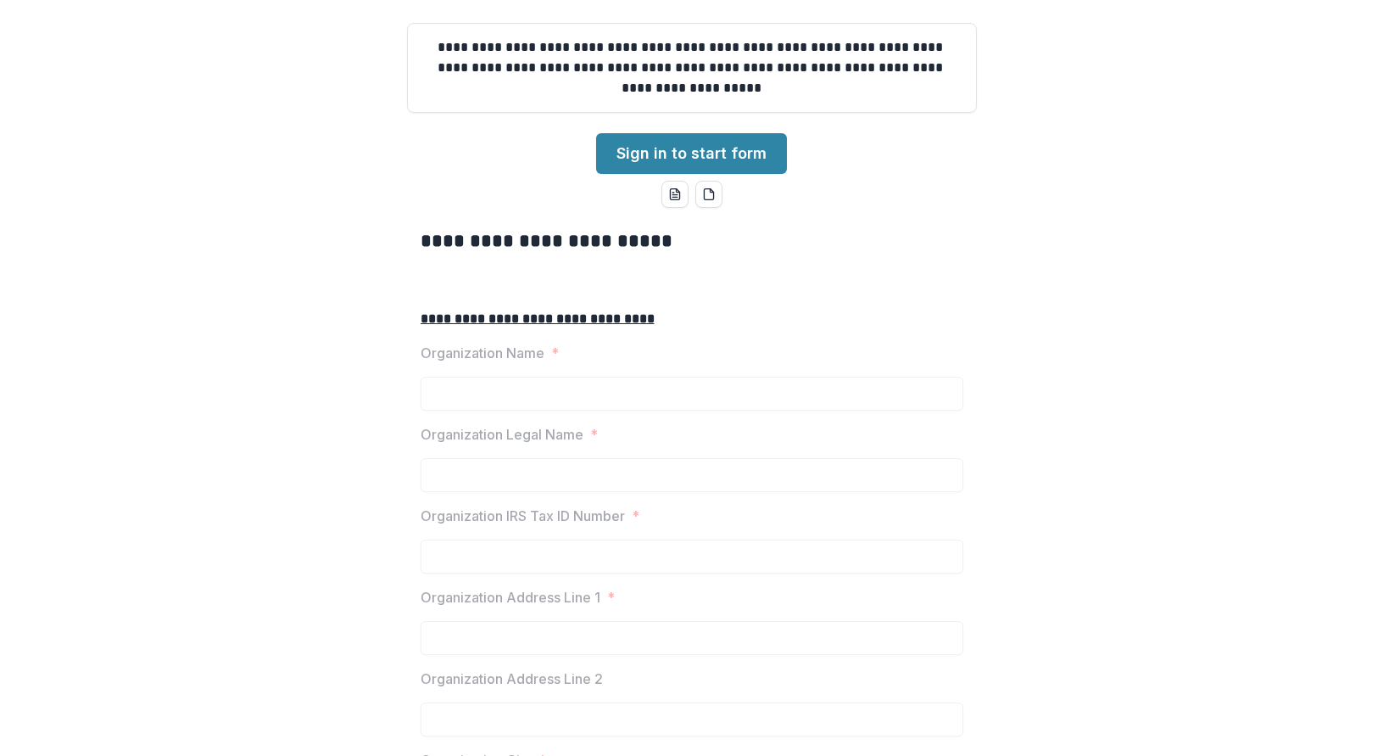
scroll to position [170, 0]
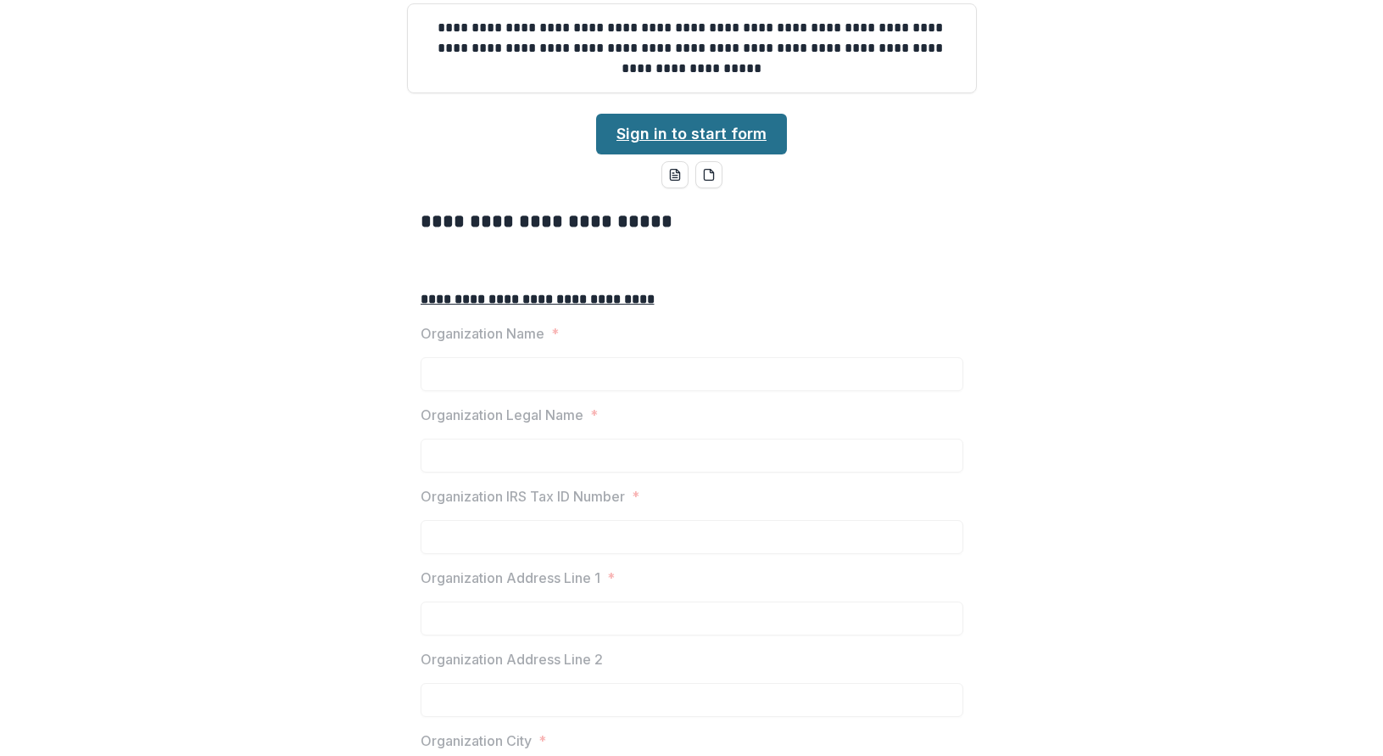
click at [651, 154] on link "Sign in to start form" at bounding box center [691, 134] width 191 height 41
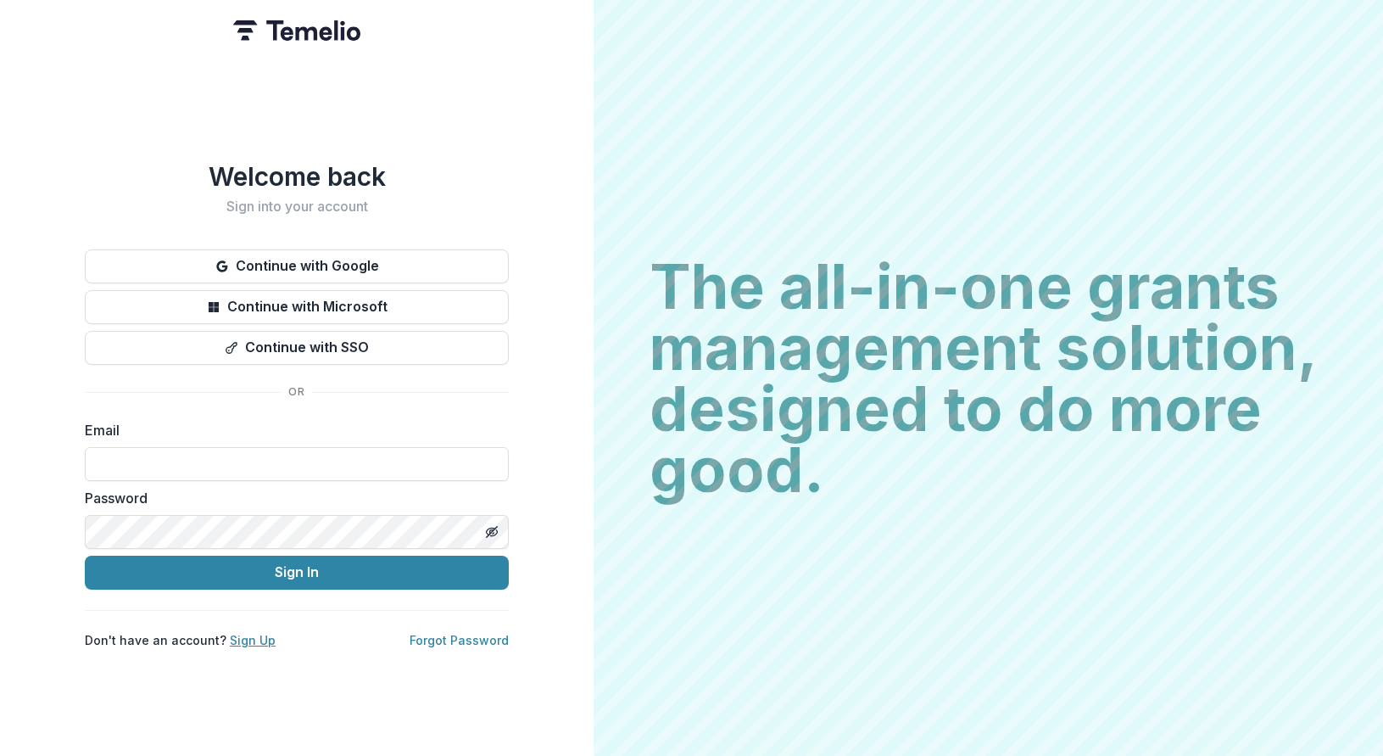
click at [247, 639] on link "Sign Up" at bounding box center [253, 640] width 46 height 14
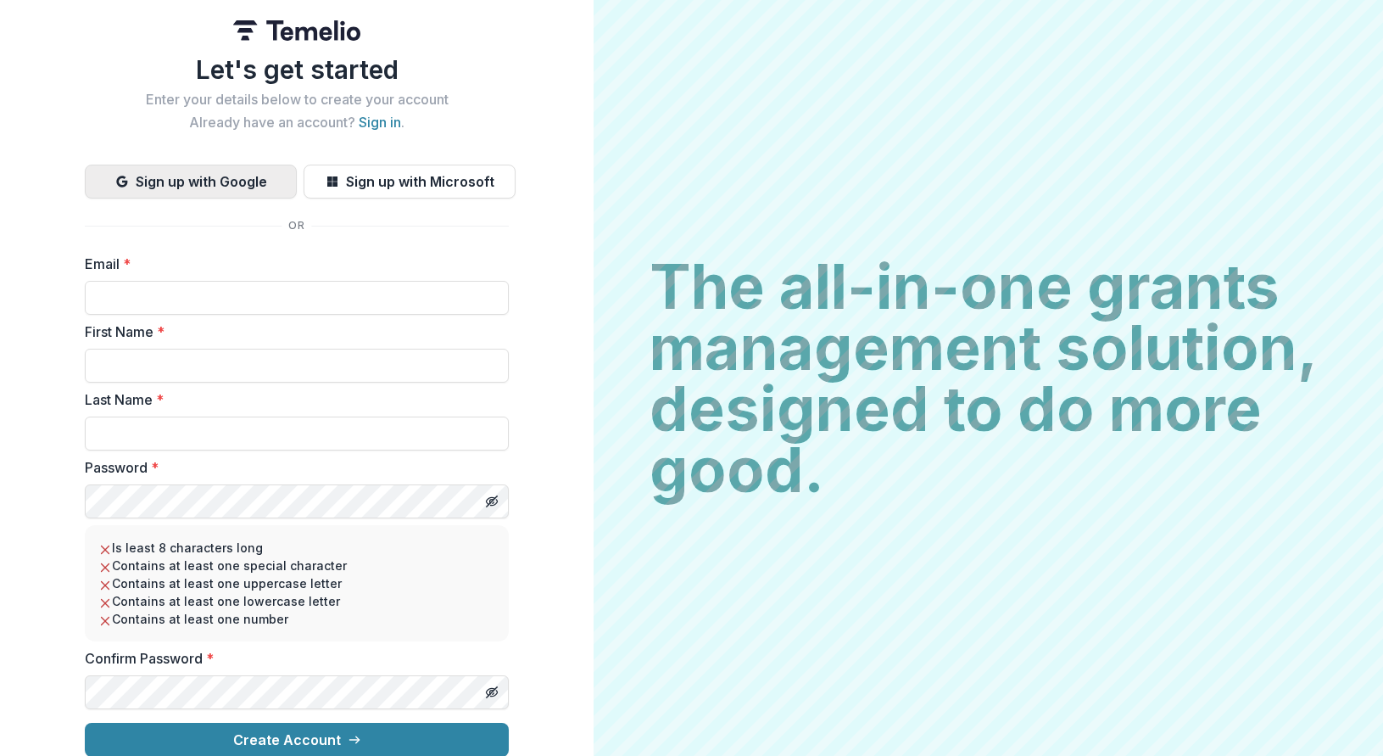
click at [165, 187] on button "Sign up with Google" at bounding box center [191, 182] width 212 height 34
click at [194, 183] on button "Sign up with Google" at bounding box center [191, 182] width 212 height 34
click at [183, 293] on input "Email *" at bounding box center [297, 298] width 424 height 34
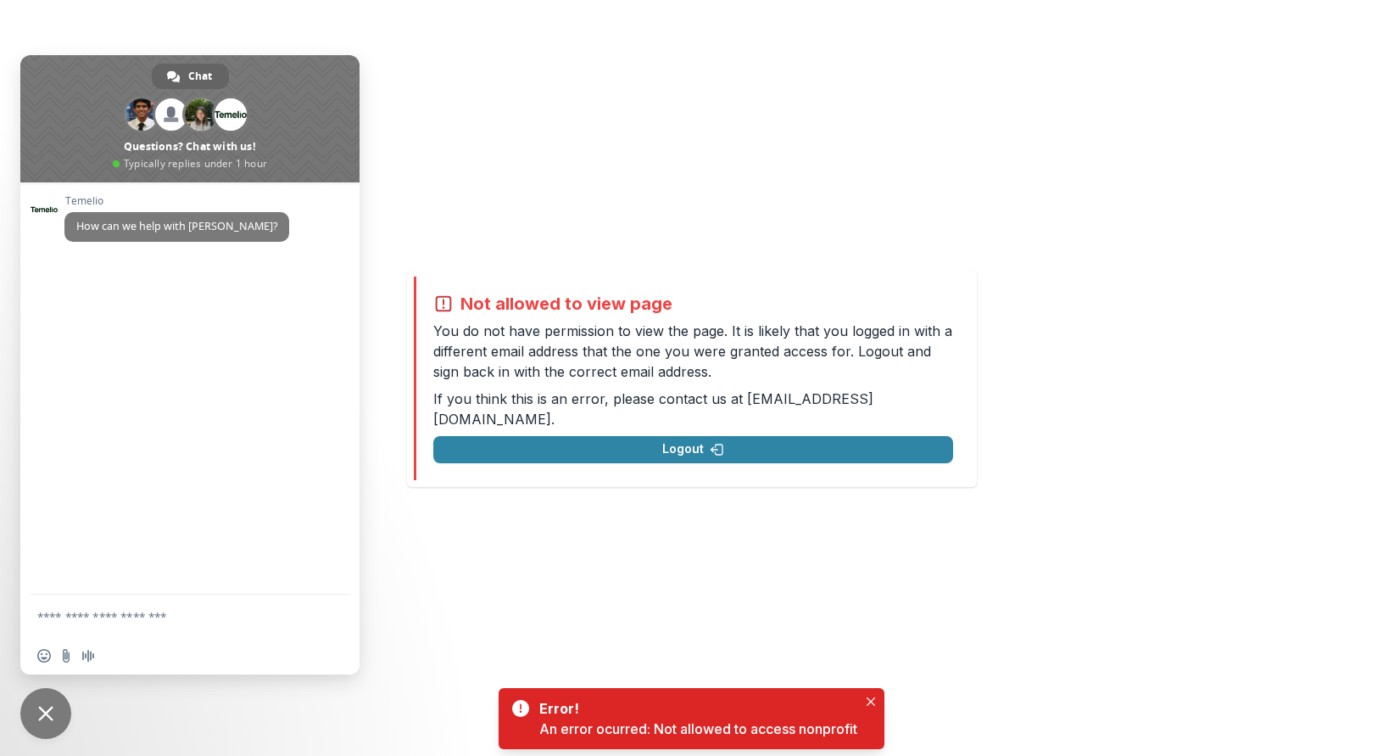
click at [90, 609] on textarea "Compose your message..." at bounding box center [172, 615] width 271 height 42
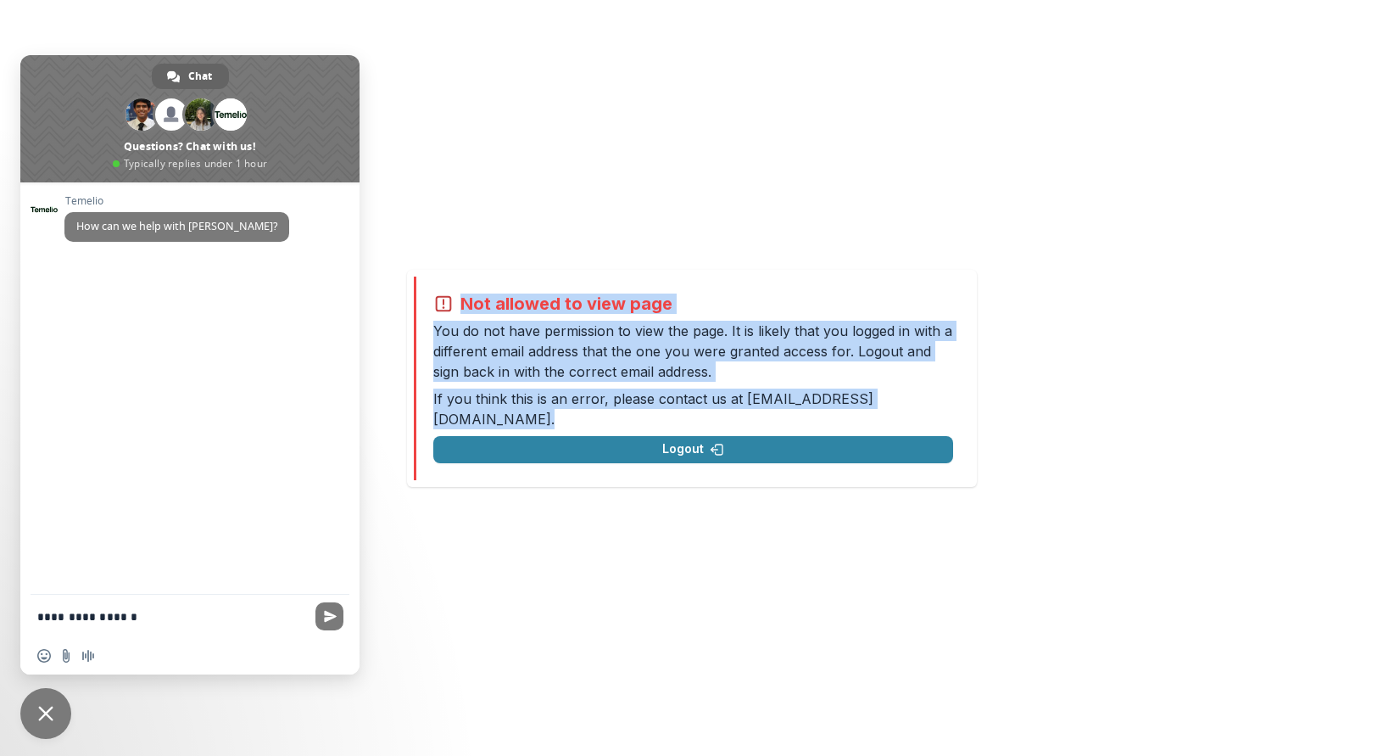
drag, startPoint x: 426, startPoint y: 310, endPoint x: 923, endPoint y: 399, distance: 505.0
click at [923, 399] on div "Not allowed to view page You do not have permission to view the page. It is lik…" at bounding box center [692, 378] width 556 height 204
copy div "Not allowed to view page You do not have permission to view the page. It is lik…"
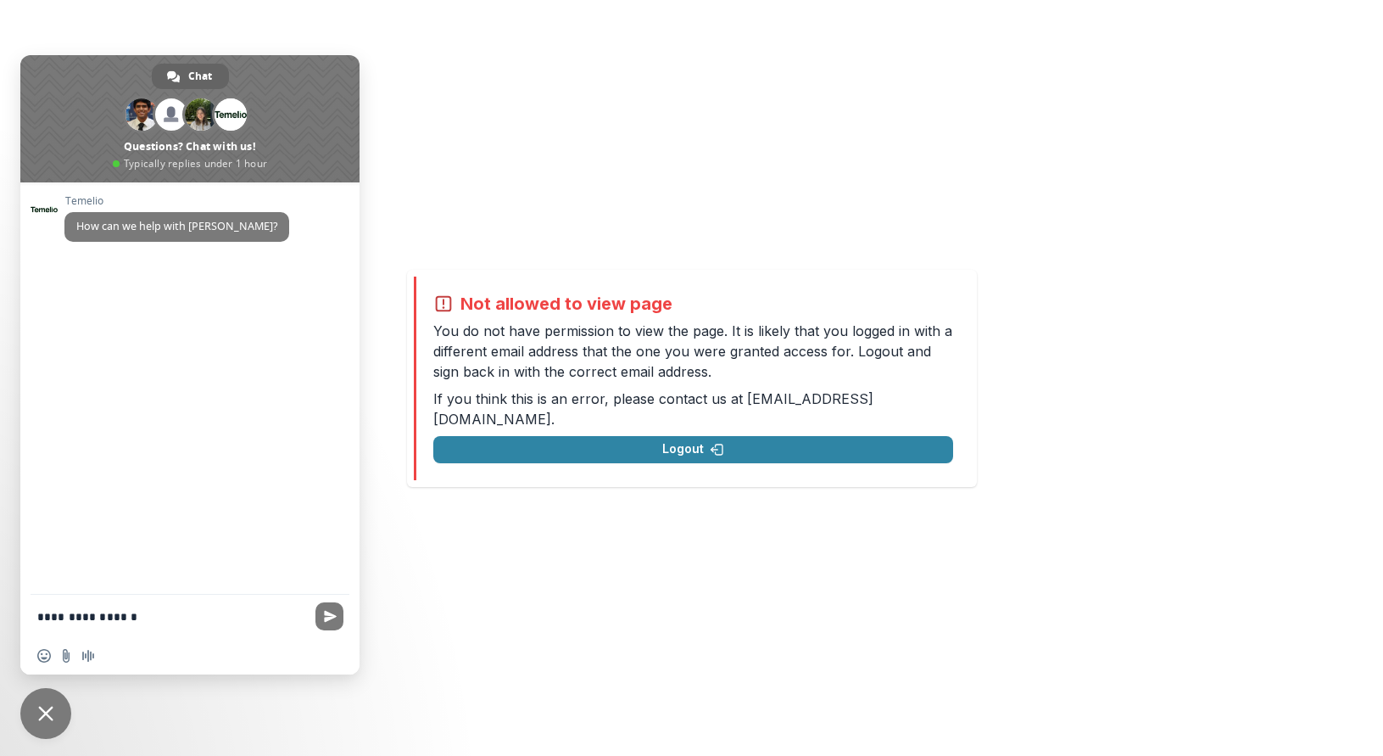
click at [130, 621] on textarea "**********" at bounding box center [172, 615] width 271 height 42
paste textarea "**********"
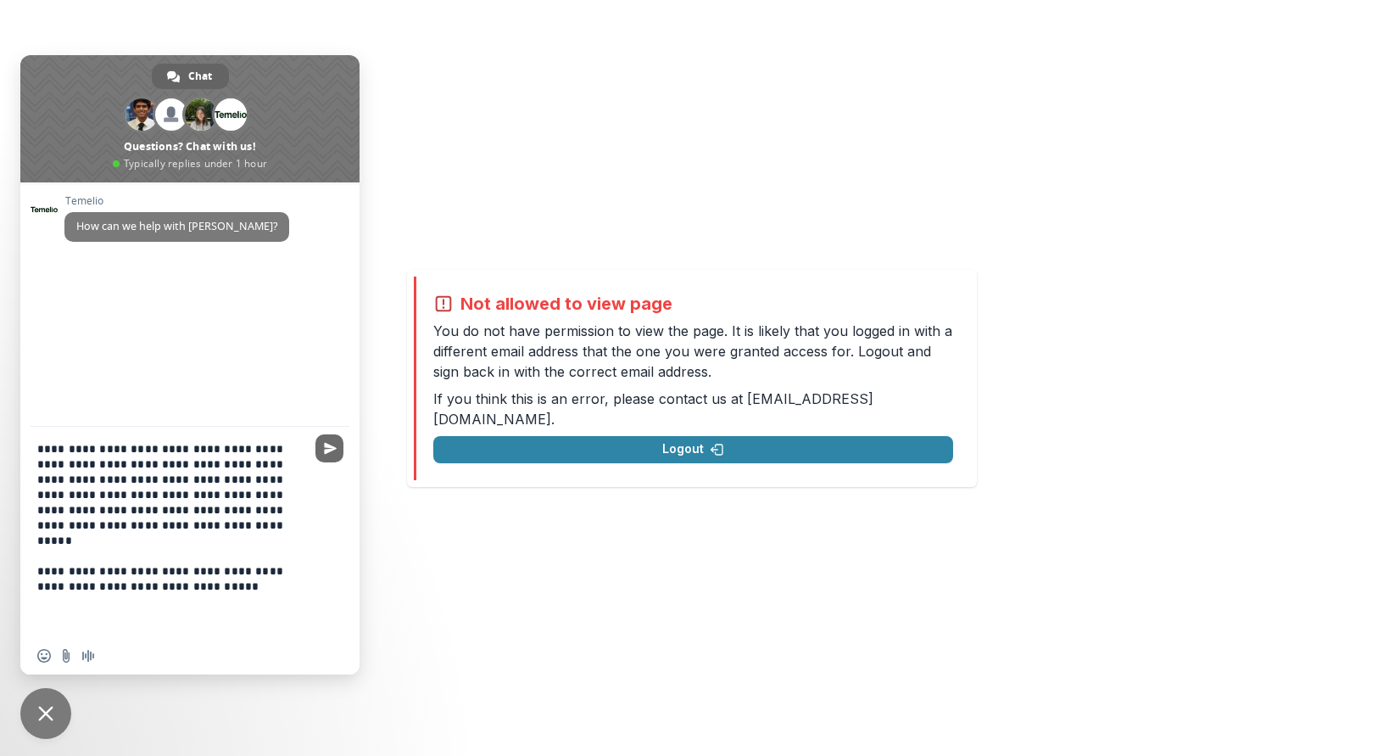
type textarea "**********"
click at [322, 443] on span "Send" at bounding box center [329, 448] width 28 height 28
